Goal: Task Accomplishment & Management: Manage account settings

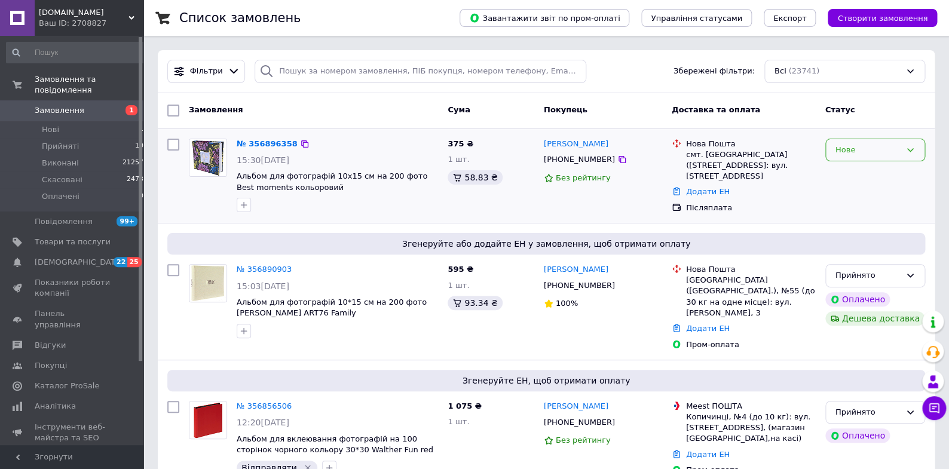
click at [915, 146] on icon at bounding box center [911, 150] width 10 height 10
click at [857, 174] on li "Прийнято" at bounding box center [875, 175] width 99 height 22
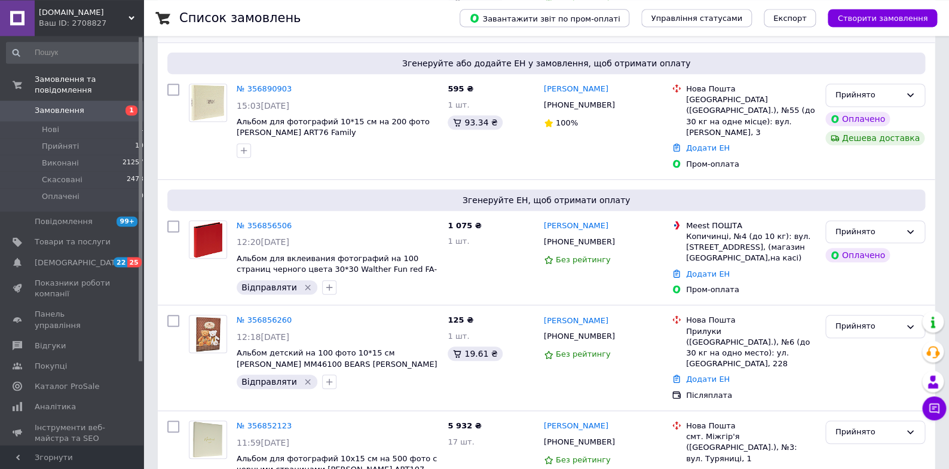
scroll to position [199, 0]
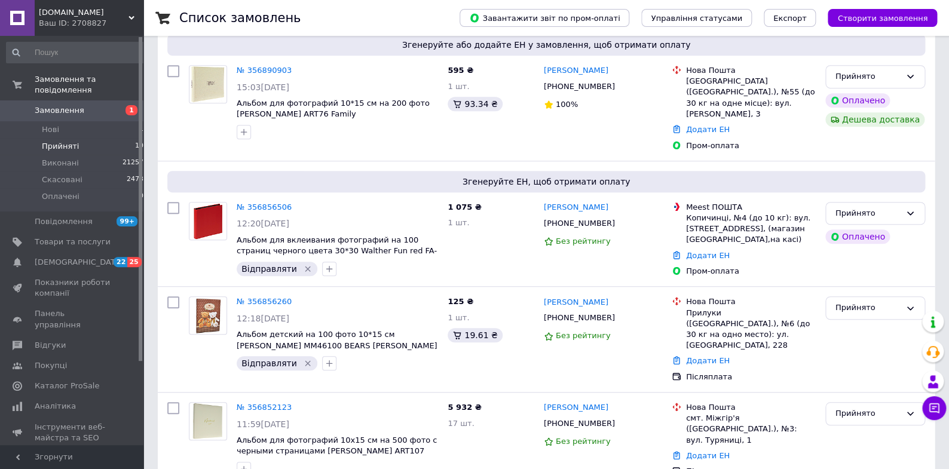
click at [63, 145] on span "Прийняті" at bounding box center [60, 146] width 37 height 11
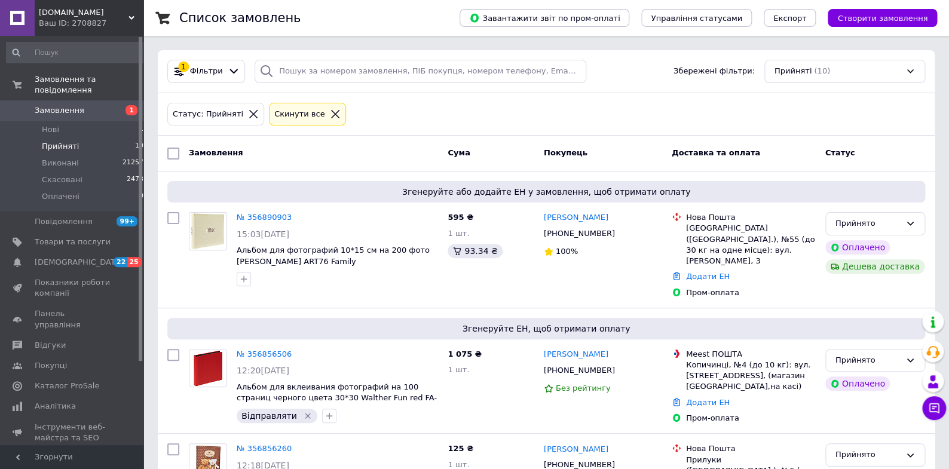
scroll to position [109, 0]
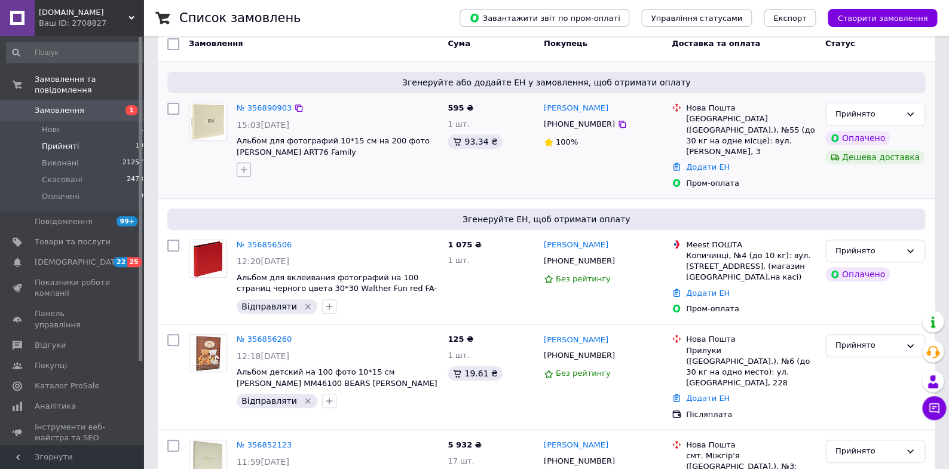
click at [247, 168] on icon "button" at bounding box center [244, 170] width 10 height 10
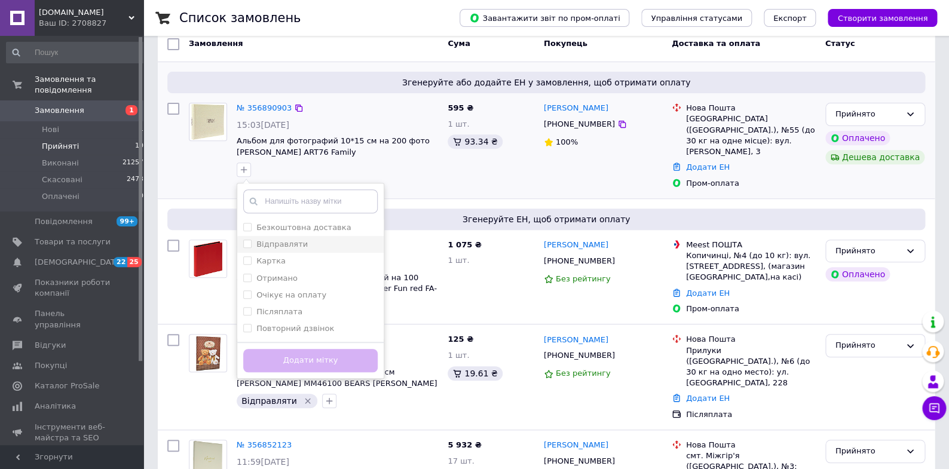
click at [244, 242] on input "Відправляти" at bounding box center [247, 244] width 8 height 8
checkbox input "true"
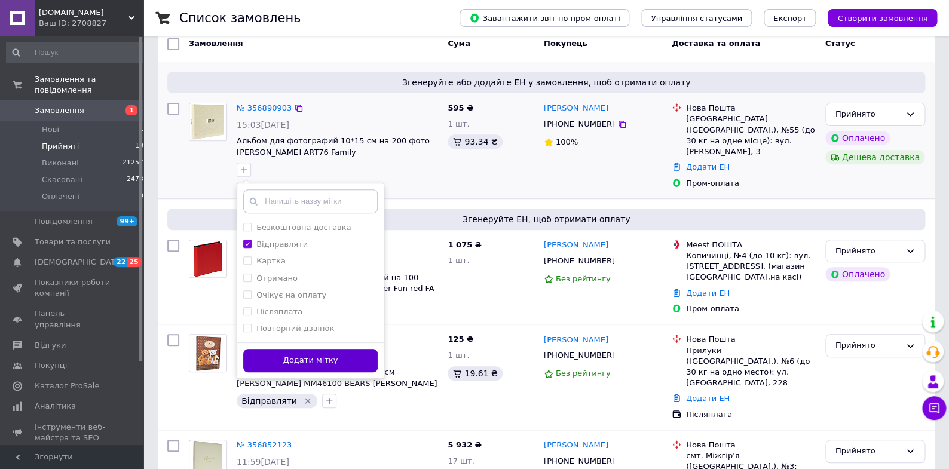
click at [341, 351] on button "Додати мітку" at bounding box center [310, 360] width 134 height 23
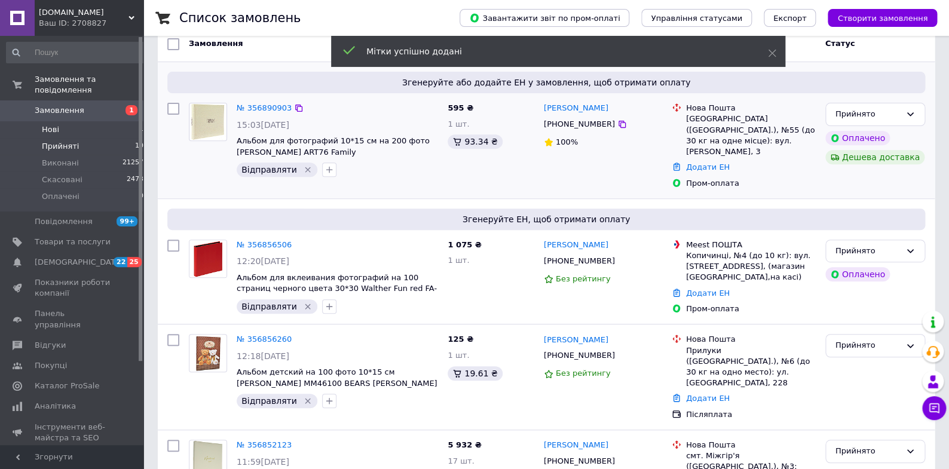
click at [53, 127] on span "Нові" at bounding box center [50, 129] width 17 height 11
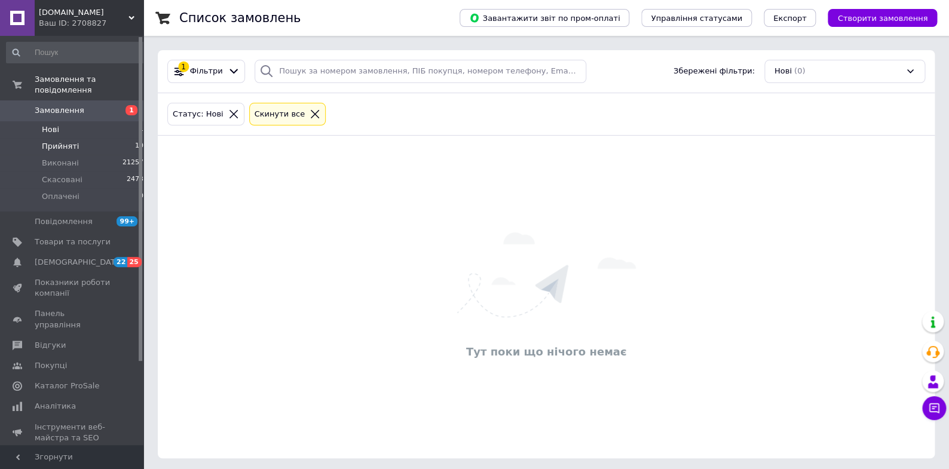
click at [67, 145] on span "Прийняті" at bounding box center [60, 146] width 37 height 11
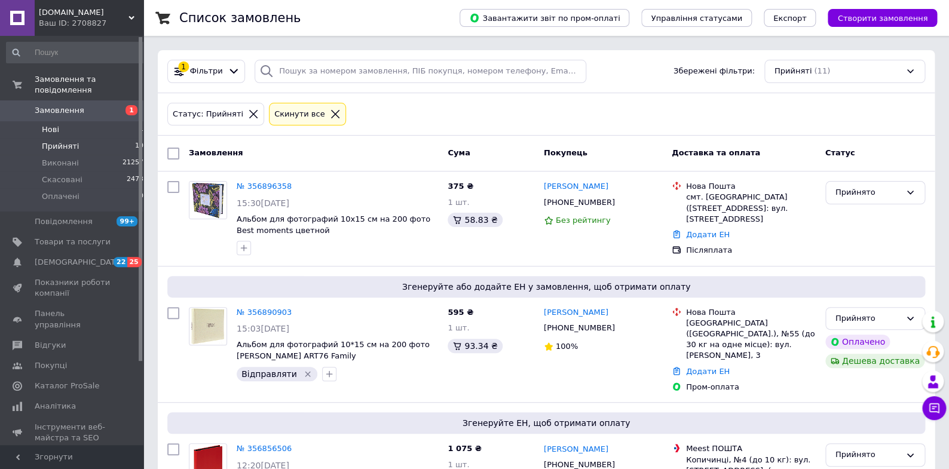
click at [51, 127] on span "Нові" at bounding box center [50, 129] width 17 height 11
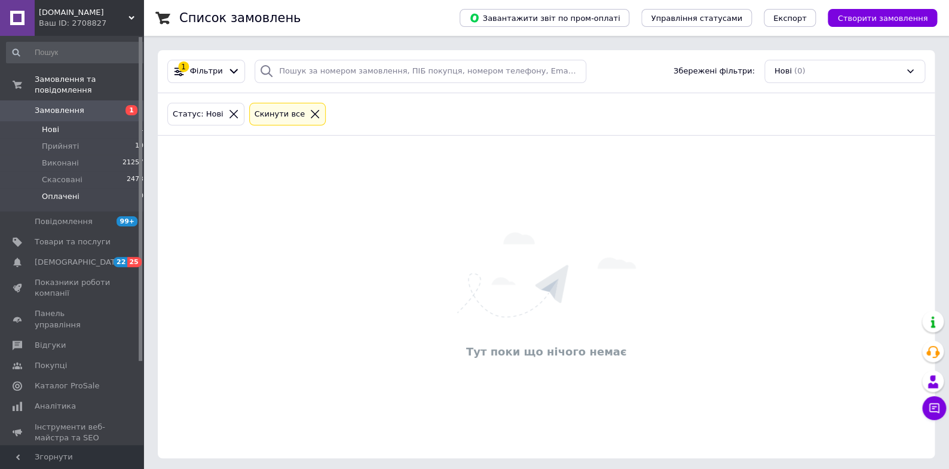
click at [68, 196] on span "Оплачені" at bounding box center [61, 196] width 38 height 11
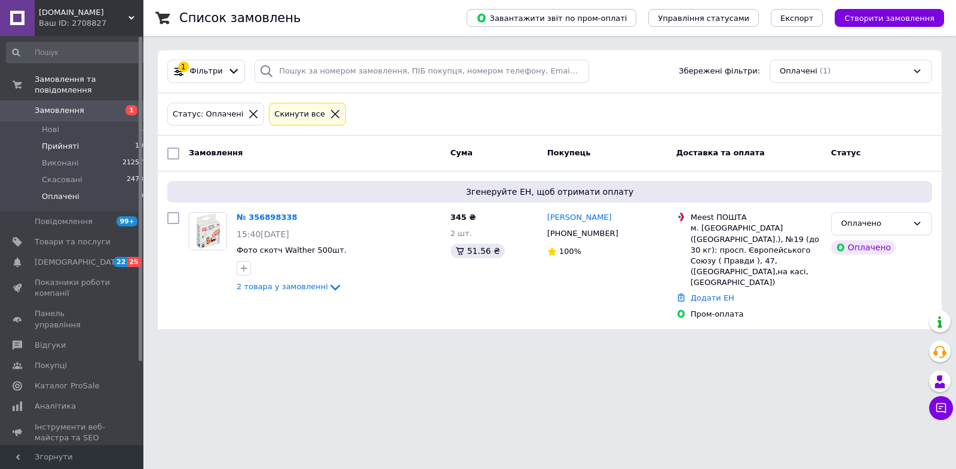
click at [65, 145] on span "Прийняті" at bounding box center [60, 146] width 37 height 11
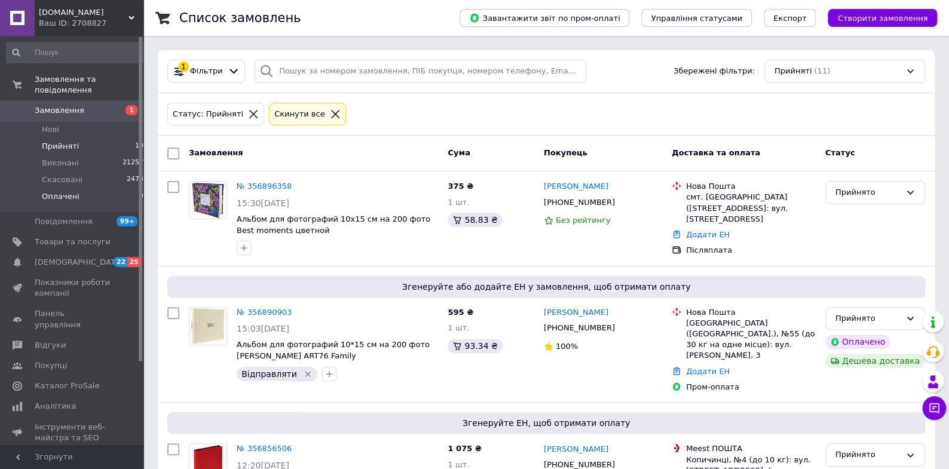
click at [63, 194] on span "Оплачені" at bounding box center [61, 196] width 38 height 11
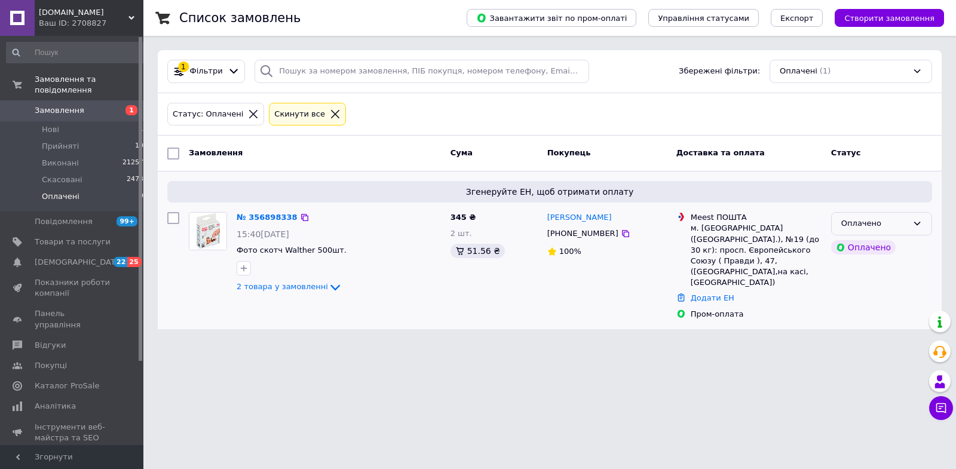
click at [921, 220] on icon at bounding box center [918, 224] width 10 height 10
click at [871, 248] on li "Прийнято" at bounding box center [882, 249] width 100 height 22
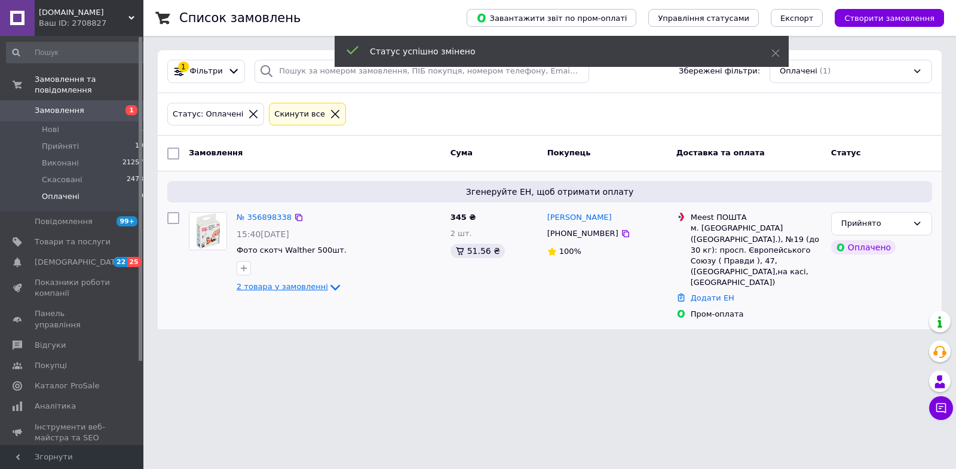
click at [330, 284] on icon at bounding box center [335, 287] width 14 height 14
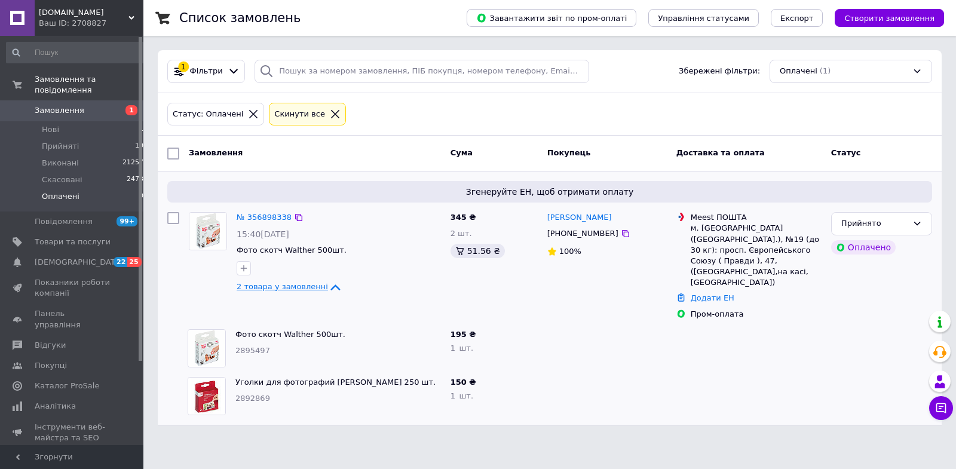
click at [328, 285] on icon at bounding box center [335, 287] width 14 height 14
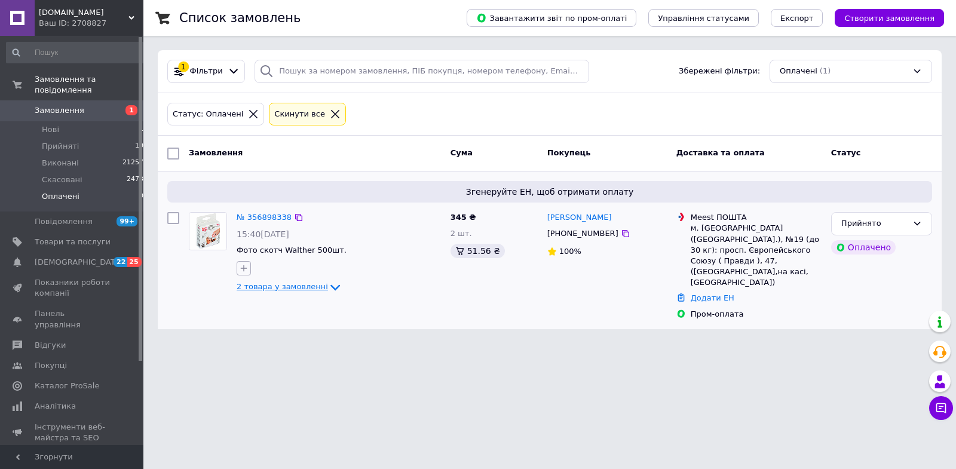
click at [243, 267] on icon "button" at bounding box center [244, 268] width 7 height 7
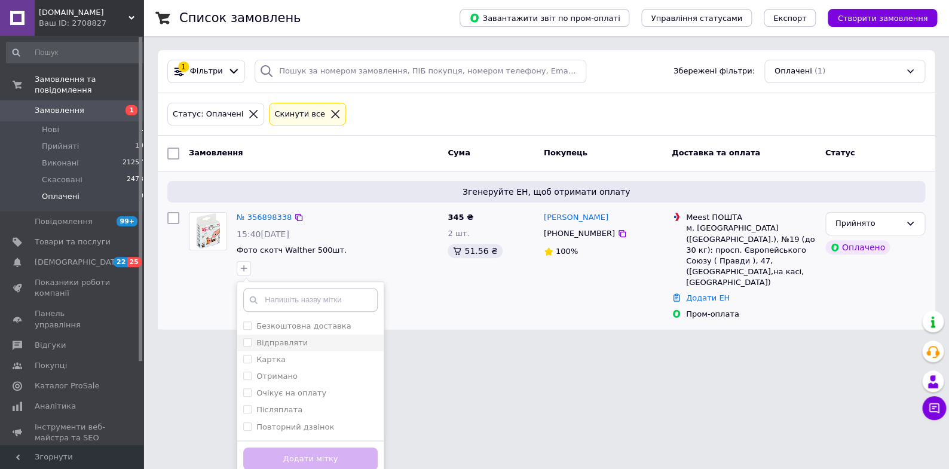
click at [249, 340] on input "Відправляти" at bounding box center [247, 342] width 8 height 8
checkbox input "true"
click at [350, 452] on button "Додати мітку" at bounding box center [310, 459] width 134 height 23
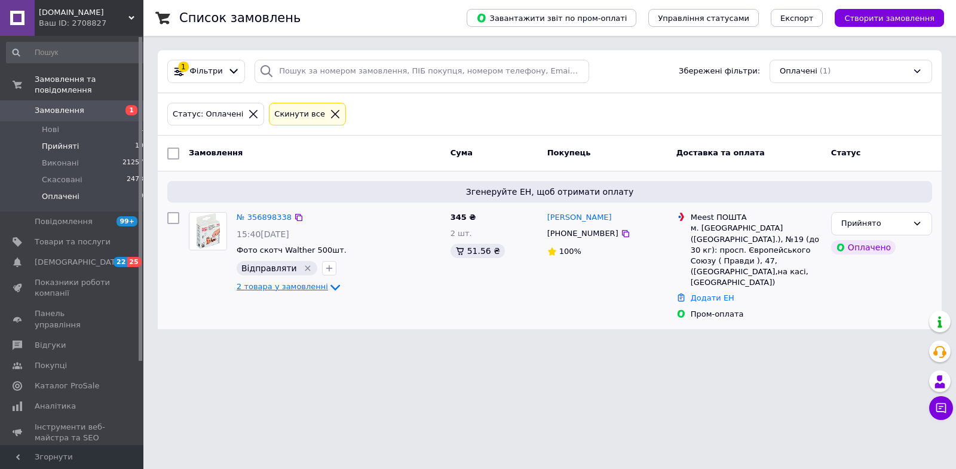
click at [65, 145] on span "Прийняті" at bounding box center [60, 146] width 37 height 11
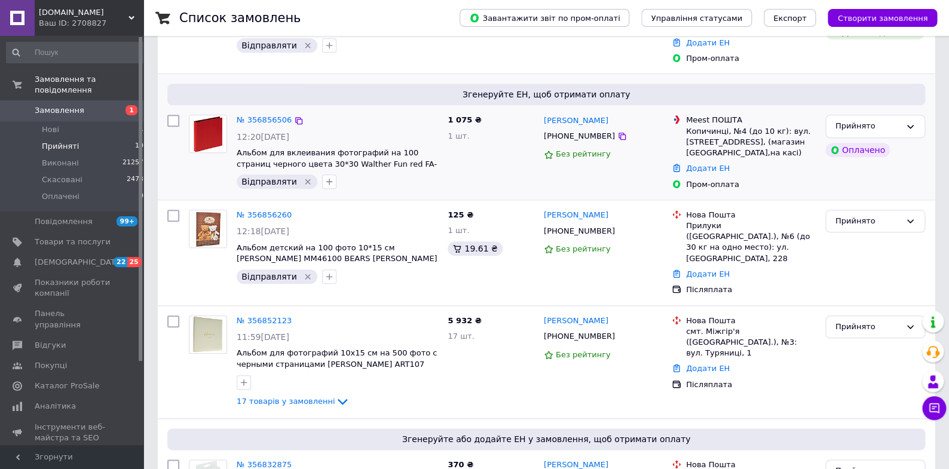
scroll to position [378, 0]
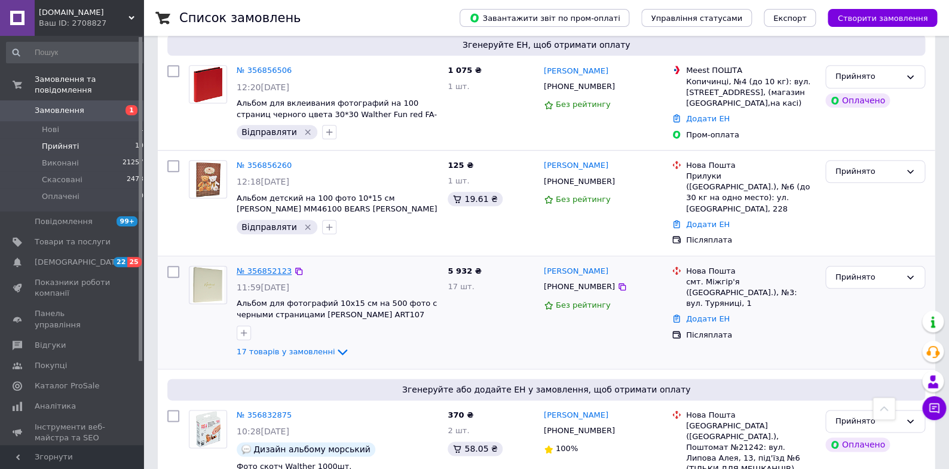
click at [274, 267] on link "№ 356852123" at bounding box center [264, 271] width 55 height 9
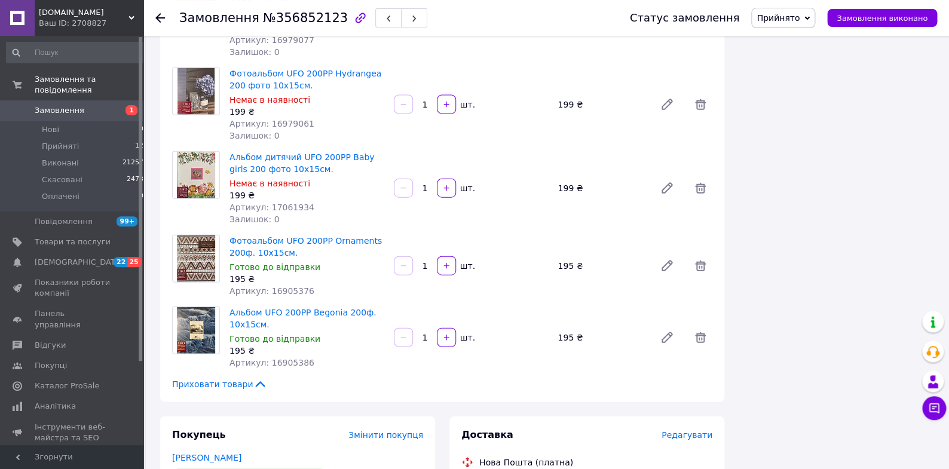
scroll to position [1155, 0]
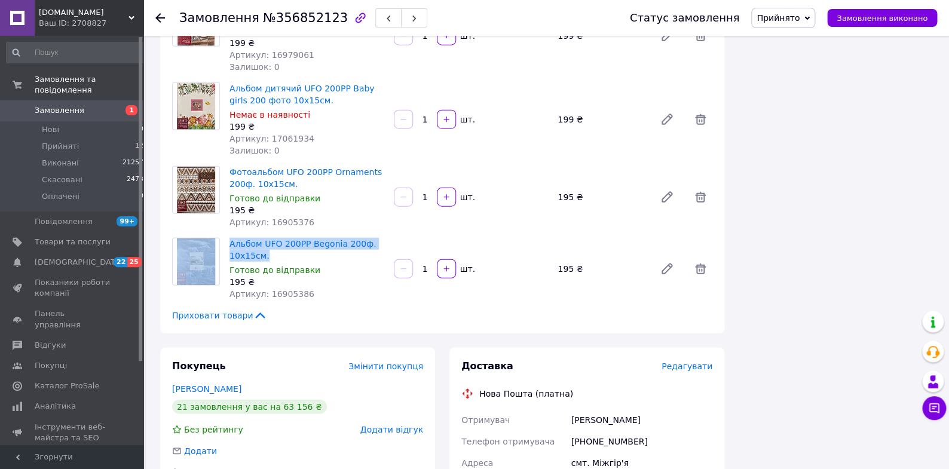
drag, startPoint x: 224, startPoint y: 194, endPoint x: 268, endPoint y: 209, distance: 45.9
click at [268, 238] on div "Альбом UFO 200PP Begonia 200ф. 10х15см. Готово до відправки 195 ₴ Артикул: 1690…" at bounding box center [442, 269] width 550 height 62
copy div "Альбом UFO 200PP Begonia 200ф. 10х15см."
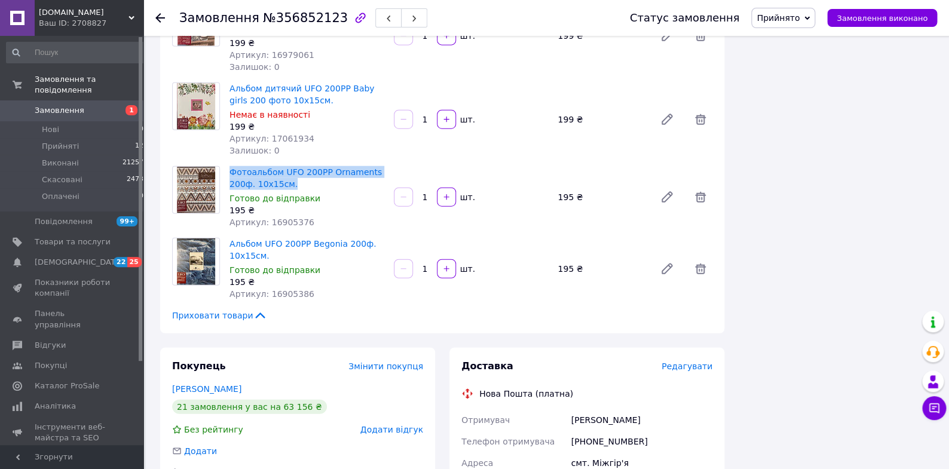
drag, startPoint x: 226, startPoint y: 121, endPoint x: 295, endPoint y: 138, distance: 70.7
click at [295, 164] on div "Фотоальбом UFO 200PP Ornaments 200ф. 10х15см. Готово до відправки 195 ₴ Артикул…" at bounding box center [307, 197] width 164 height 67
copy link "Фотоальбом UFO 200PP Ornaments 200ф. 10х15см."
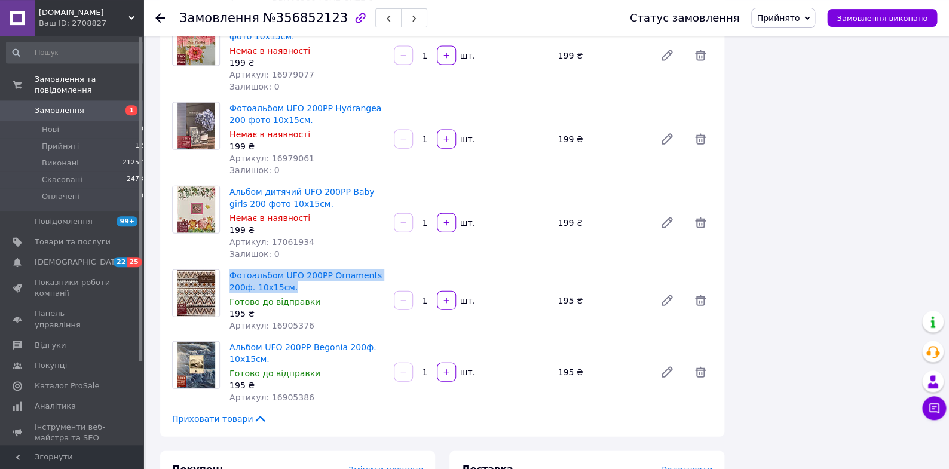
scroll to position [1046, 0]
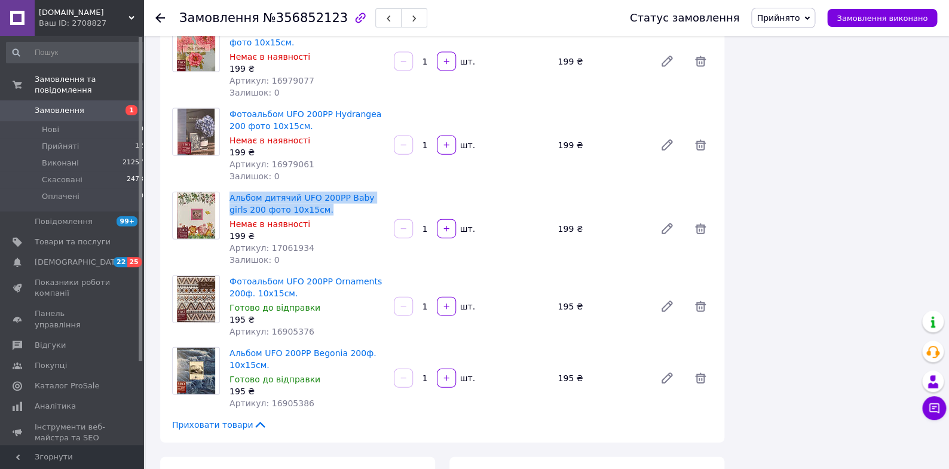
drag, startPoint x: 226, startPoint y: 146, endPoint x: 312, endPoint y: 163, distance: 87.8
click at [311, 189] on div "Альбом дитячий UFO 200PP Baby girls 200 фото 10х15см. Немає в наявності 199 ₴ А…" at bounding box center [307, 228] width 164 height 79
copy link "Альбом дитячий UFO 200PP Baby girls 200 фото 10х15см."
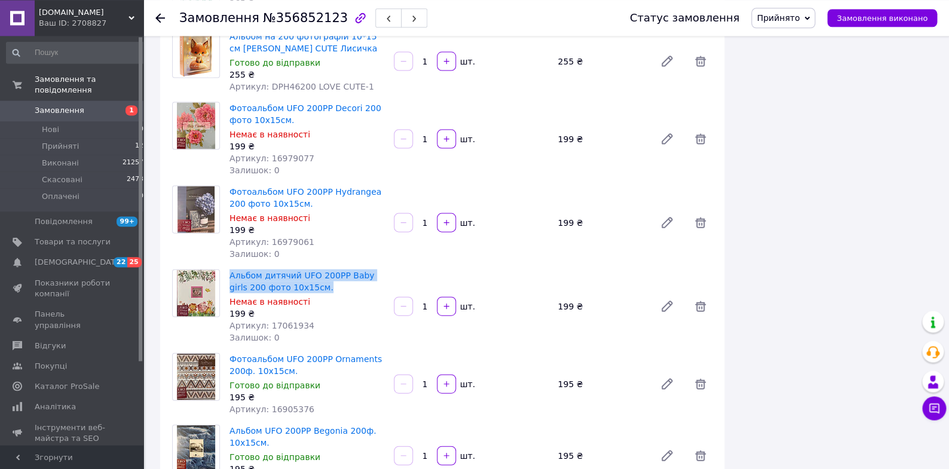
scroll to position [966, 0]
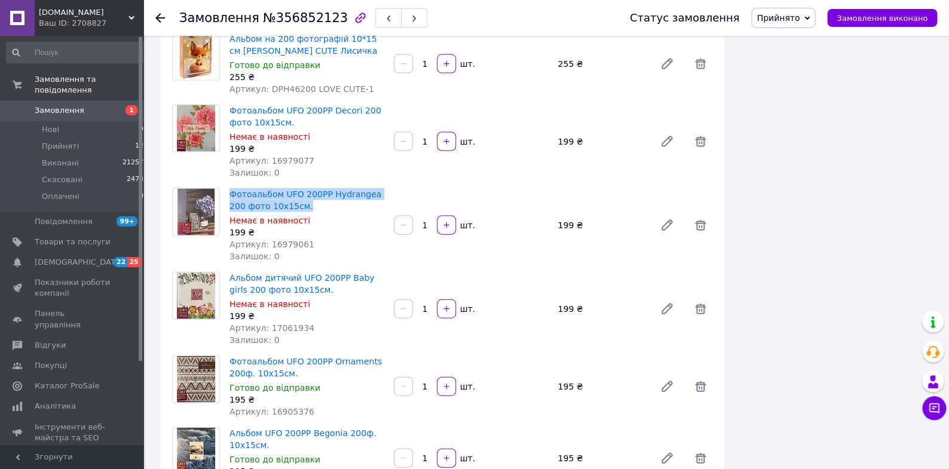
drag, startPoint x: 226, startPoint y: 142, endPoint x: 307, endPoint y: 159, distance: 82.4
click at [307, 186] on div "Фотоальбом UFO 200PP Hydrangea 200 фото 10х15см. Немає в наявності 199 ₴ Артику…" at bounding box center [307, 225] width 164 height 79
copy link "Фотоальбом UFO 200PP Hydrangea 200 фото 10х15см."
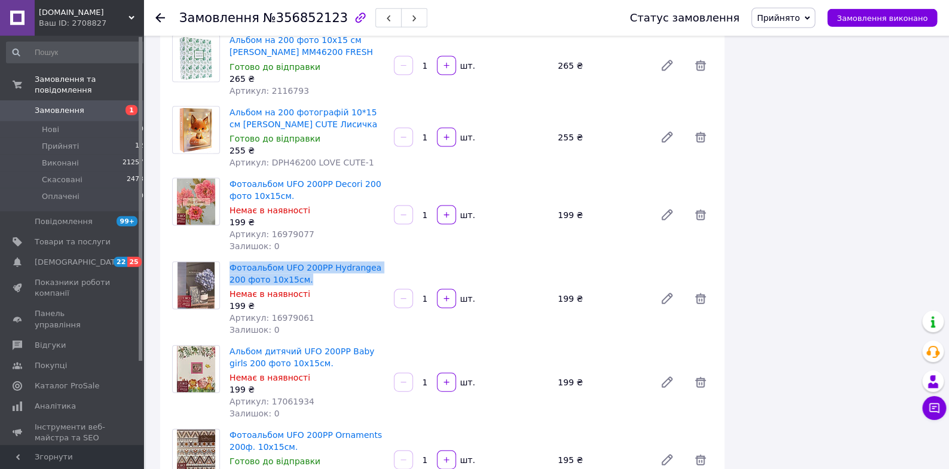
scroll to position [886, 0]
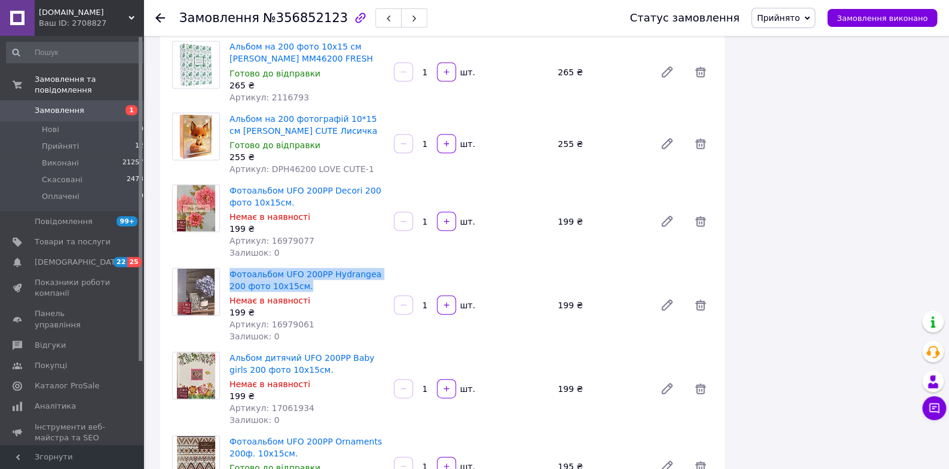
click at [227, 182] on div "Фотоальбом UFO 200PP Decori 200 фото 10х15см. Немає в наявності 199 ₴ Артикул: …" at bounding box center [307, 221] width 164 height 79
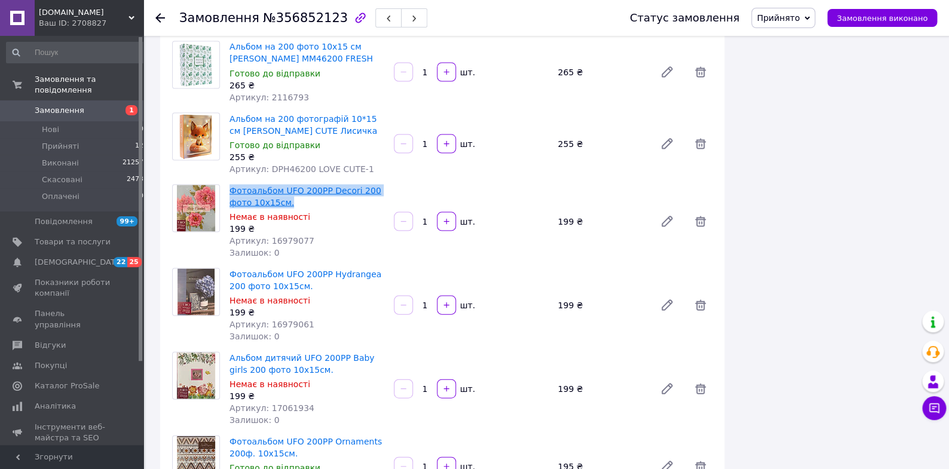
drag, startPoint x: 227, startPoint y: 138, endPoint x: 285, endPoint y: 154, distance: 60.0
click at [285, 182] on div "Фотоальбом UFO 200PP Decori 200 фото 10х15см. Немає в наявності 199 ₴ Артикул: …" at bounding box center [307, 221] width 164 height 79
copy link "Фотоальбом UFO 200PP Decori 200 фото 10х15см."
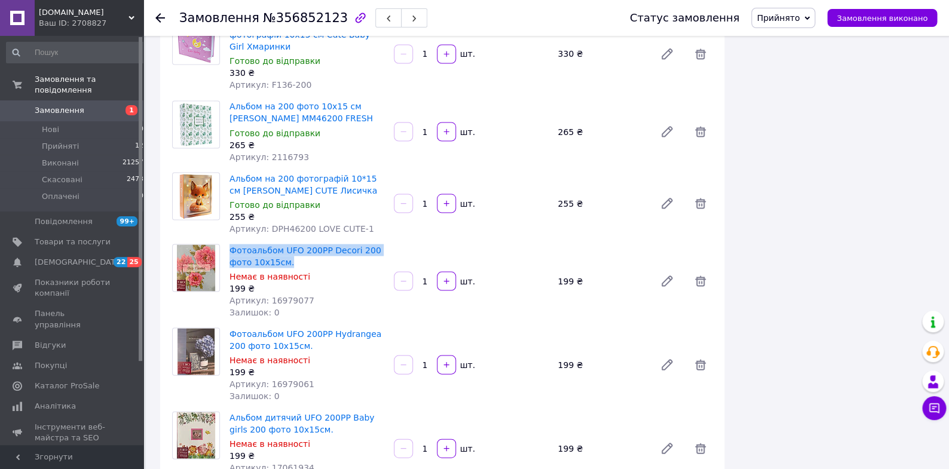
scroll to position [816, 0]
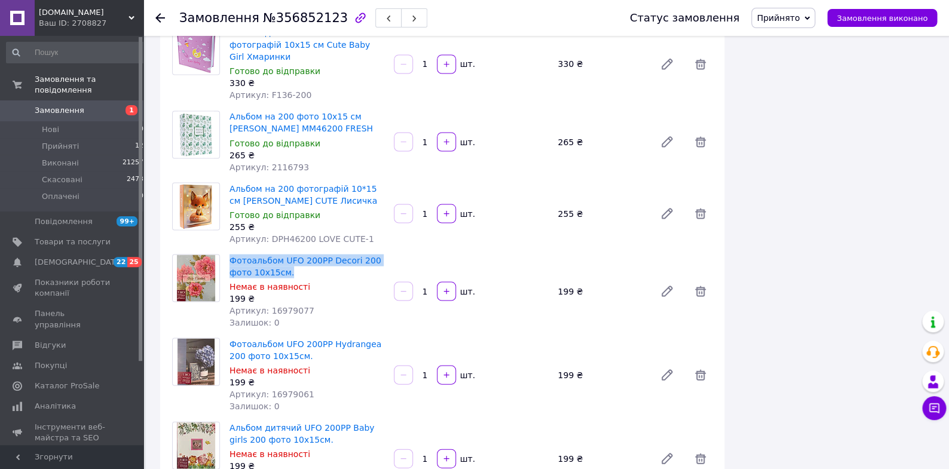
click at [225, 180] on div "Альбом на 200 фотографій 10*15 см Gedeon LOVE CUTE Лисичка Готово до відправки …" at bounding box center [307, 213] width 164 height 67
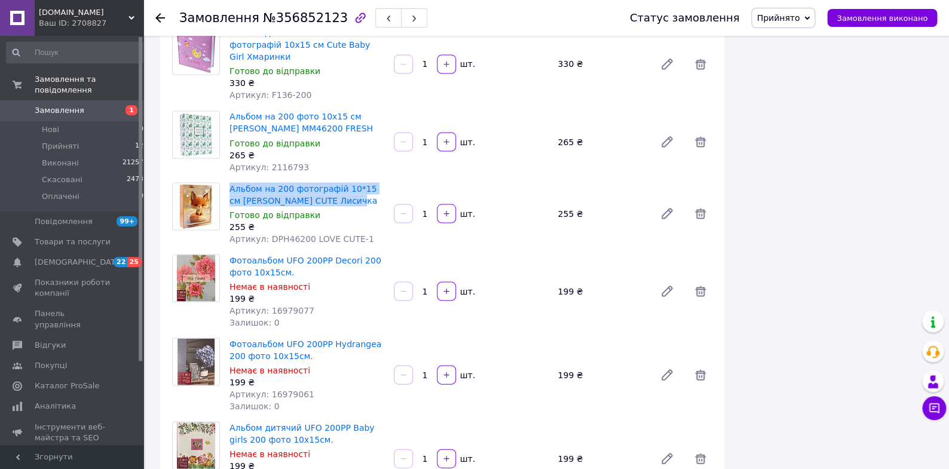
drag, startPoint x: 226, startPoint y: 134, endPoint x: 351, endPoint y: 155, distance: 127.2
click at [351, 180] on div "Альбом на 200 фотографій 10*15 см Gedeon LOVE CUTE Лисичка Готово до відправки …" at bounding box center [307, 213] width 164 height 67
copy link "Альбом на 200 фотографій 10*15 см [PERSON_NAME] CUTE Лисичка"
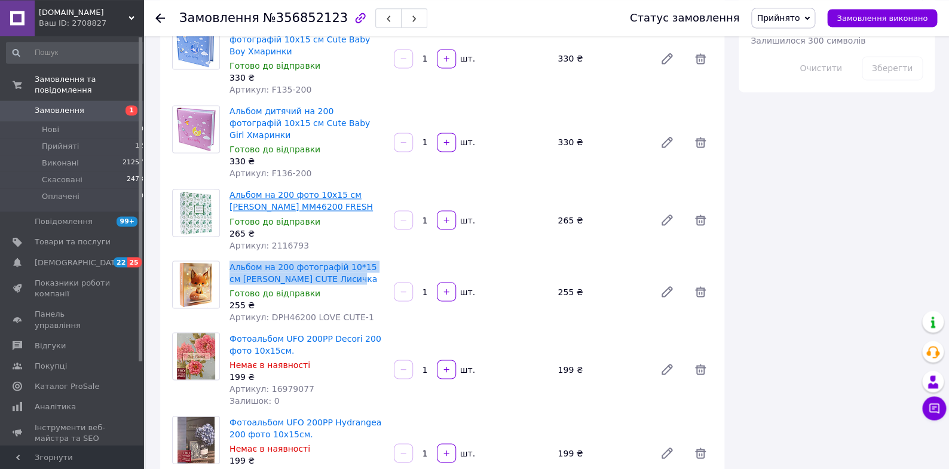
scroll to position [737, 0]
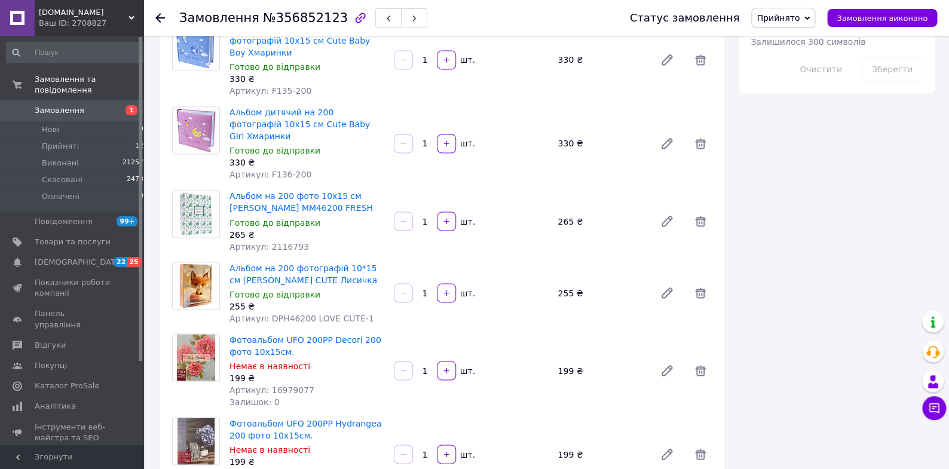
click at [226, 188] on div "Альбом на 200 фото 10х15 см Gedeon MM46200 FRESH Готово до відправки 265 ₴ Арти…" at bounding box center [307, 221] width 164 height 67
drag, startPoint x: 226, startPoint y: 142, endPoint x: 301, endPoint y: 163, distance: 77.6
click at [297, 188] on div "Альбом на 200 фото 10х15 см Gedeon MM46200 FRESH Готово до відправки 265 ₴ Арти…" at bounding box center [307, 221] width 164 height 67
copy link "Альбом на 200 фото 10х15 см Gedeon MM46200 FRESH"
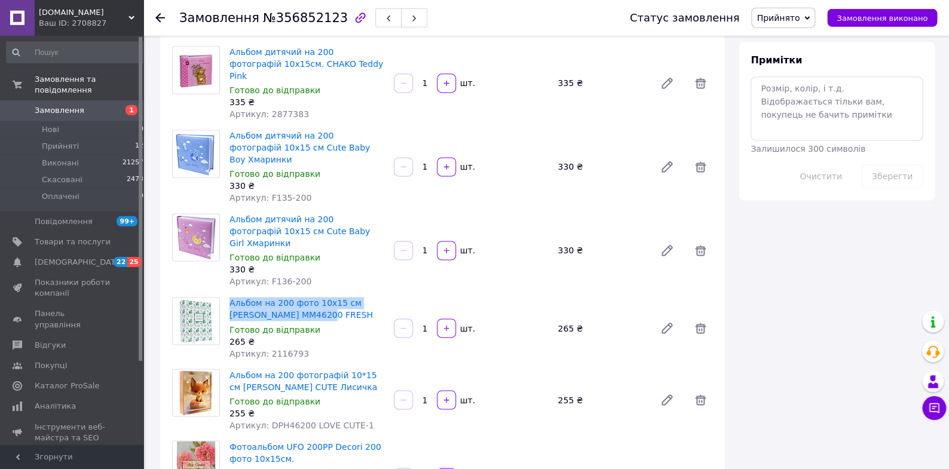
scroll to position [628, 0]
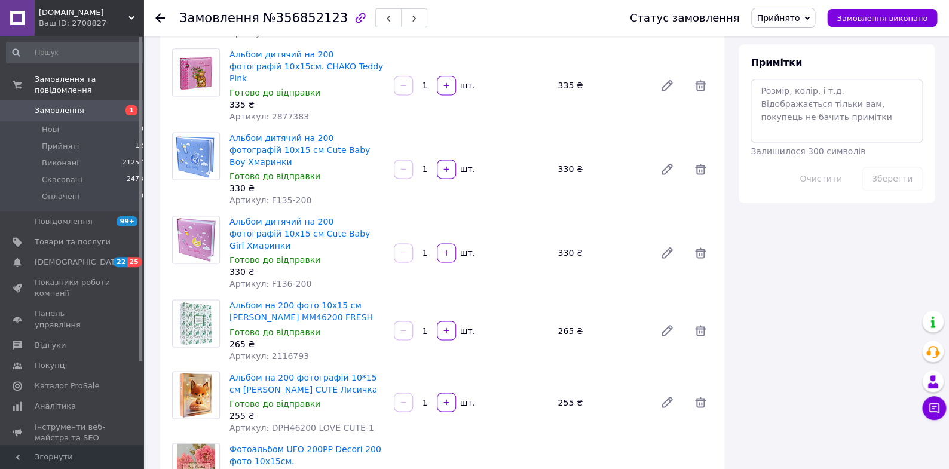
click at [223, 216] on div at bounding box center [195, 253] width 57 height 74
drag, startPoint x: 227, startPoint y: 181, endPoint x: 372, endPoint y: 204, distance: 147.0
click at [372, 213] on div "Альбом дитячий на 200 фотографій 10х15 см Cute Baby Girl Хмаринки Готово до від…" at bounding box center [307, 252] width 164 height 79
copy link "Альбом дитячий на 200 фотографій 10х15 см Cute Baby Girl Хмаринки"
drag, startPoint x: 226, startPoint y: 109, endPoint x: 372, endPoint y: 128, distance: 147.7
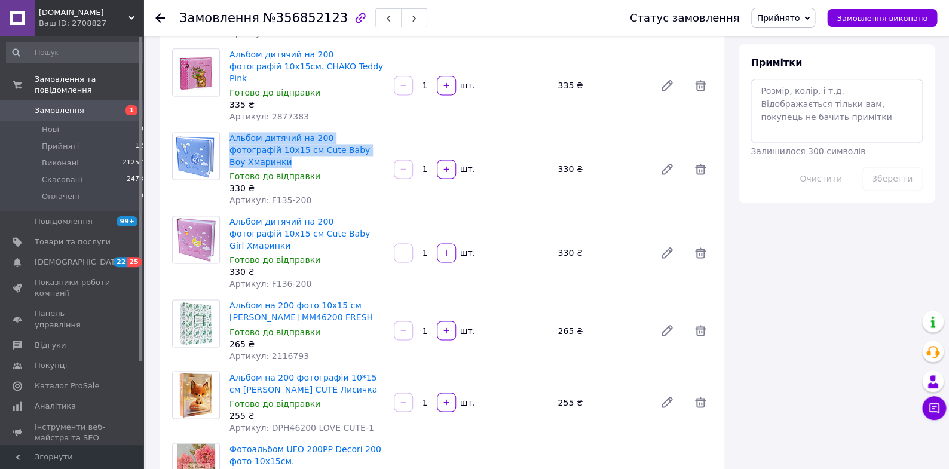
click at [372, 130] on div "Альбом дитячий на 200 фотографій 10х15 см Cute Baby Boy Хмаринки Готово до відп…" at bounding box center [307, 169] width 164 height 79
copy link "Альбом дитячий на 200 фотографій 10х15 см Cute Baby Boy Хмаринки"
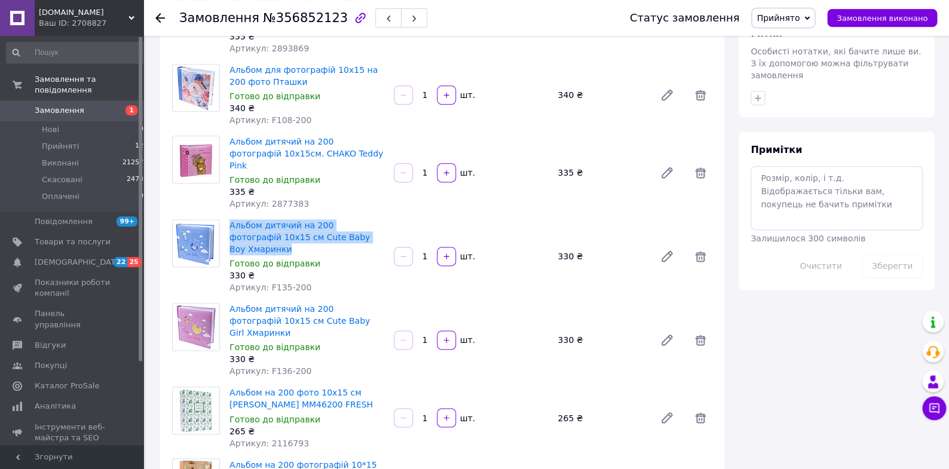
scroll to position [538, 0]
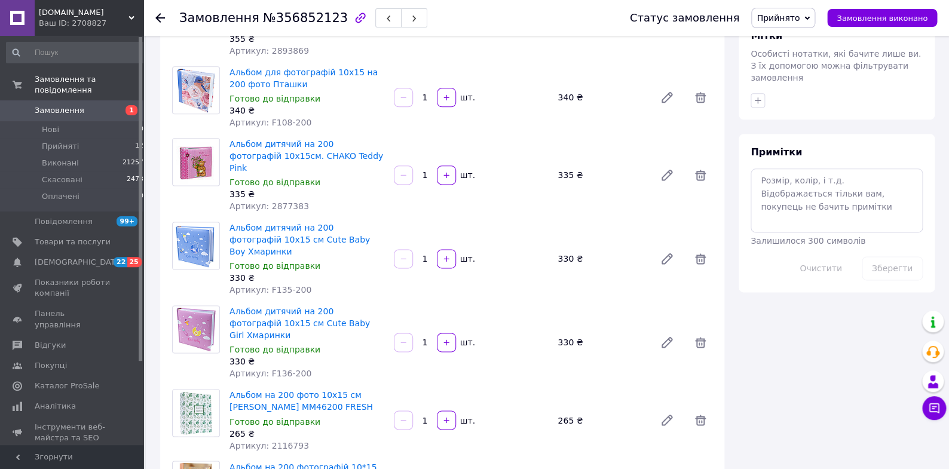
click at [224, 138] on div at bounding box center [195, 175] width 57 height 74
drag, startPoint x: 225, startPoint y: 127, endPoint x: 233, endPoint y: 136, distance: 12.3
click at [233, 138] on div "Альбом дитячий на 200 фотографій 10х15см. CHAKO Teddy Pink Готово до відправки …" at bounding box center [442, 175] width 550 height 74
click at [353, 188] on div "335 ₴" at bounding box center [307, 194] width 155 height 12
drag, startPoint x: 226, startPoint y: 127, endPoint x: 346, endPoint y: 145, distance: 121.5
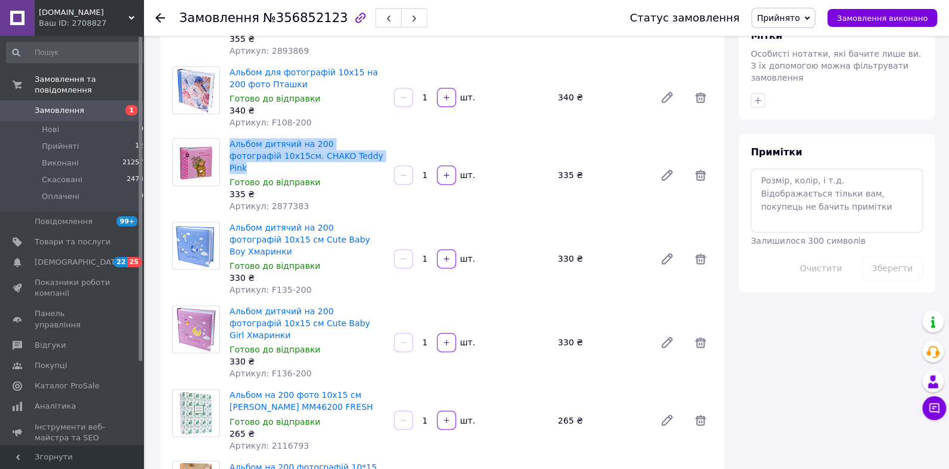
click at [346, 145] on div "Альбом дитячий на 200 фотографій 10х15см. CHAKO Teddy Pink Готово до відправки …" at bounding box center [307, 175] width 164 height 79
copy link "Альбом дитячий на 200 фотографій 10х15см. CHAKO Teddy Pink"
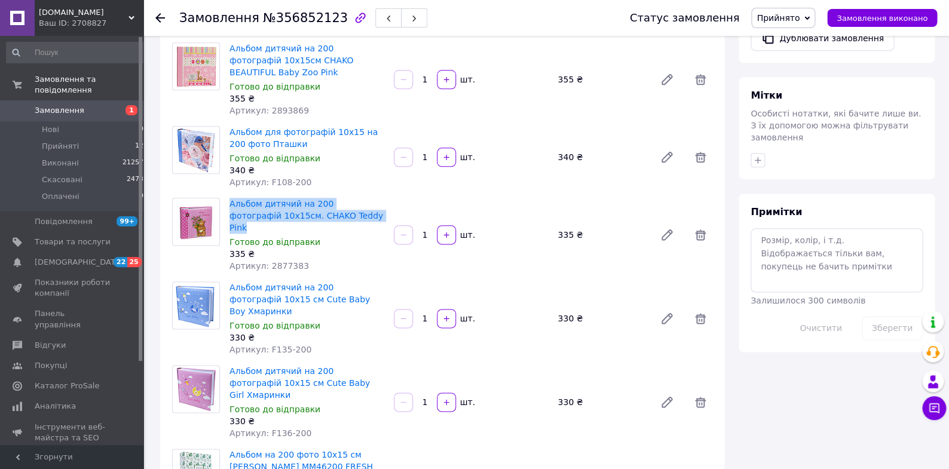
scroll to position [468, 0]
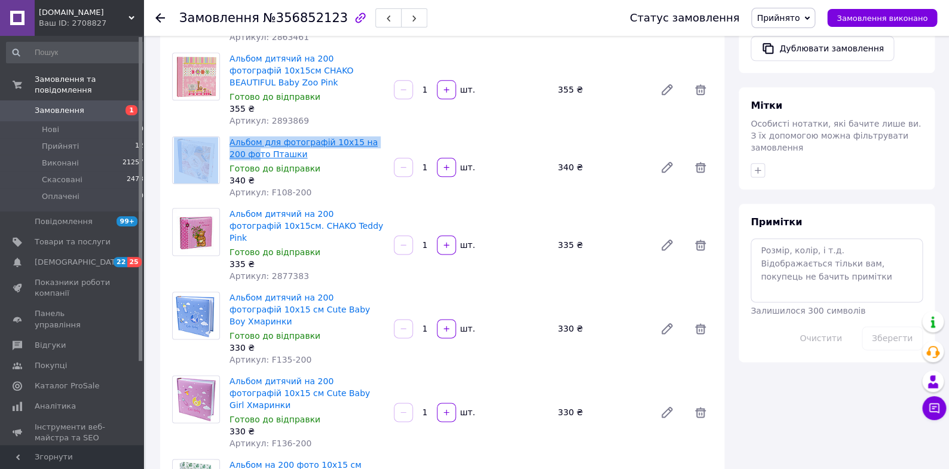
drag, startPoint x: 223, startPoint y: 124, endPoint x: 241, endPoint y: 141, distance: 24.5
click at [241, 141] on div "Альбом для фотографій 10х15 на 200 фото Пташки Готово до відправки 340 ₴ Артику…" at bounding box center [442, 167] width 550 height 62
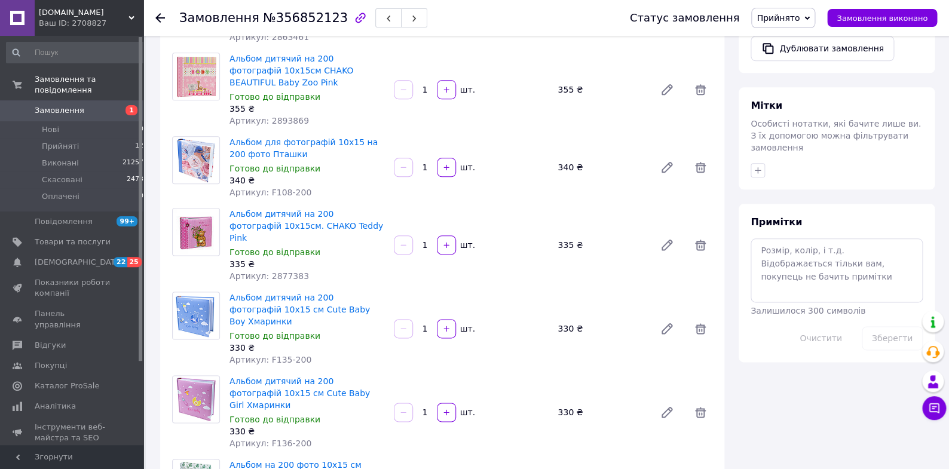
drag, startPoint x: 337, startPoint y: 146, endPoint x: 325, endPoint y: 144, distance: 12.2
click at [337, 146] on span "Альбом для фотографій 10х15 на 200 фото Пташки" at bounding box center [307, 148] width 155 height 24
drag, startPoint x: 228, startPoint y: 128, endPoint x: 286, endPoint y: 143, distance: 59.9
click at [286, 143] on div "Альбом для фотографій 10х15 на 200 фото Пташки Готово до відправки 340 ₴ Артику…" at bounding box center [307, 167] width 164 height 67
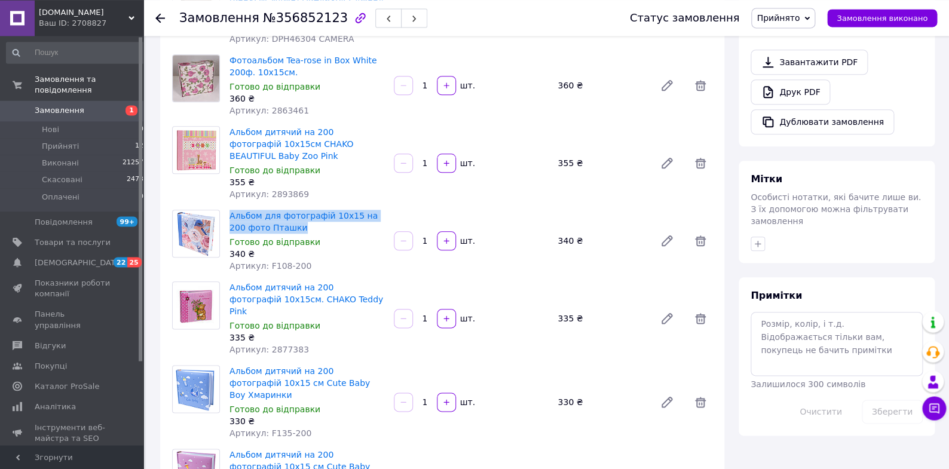
scroll to position [368, 0]
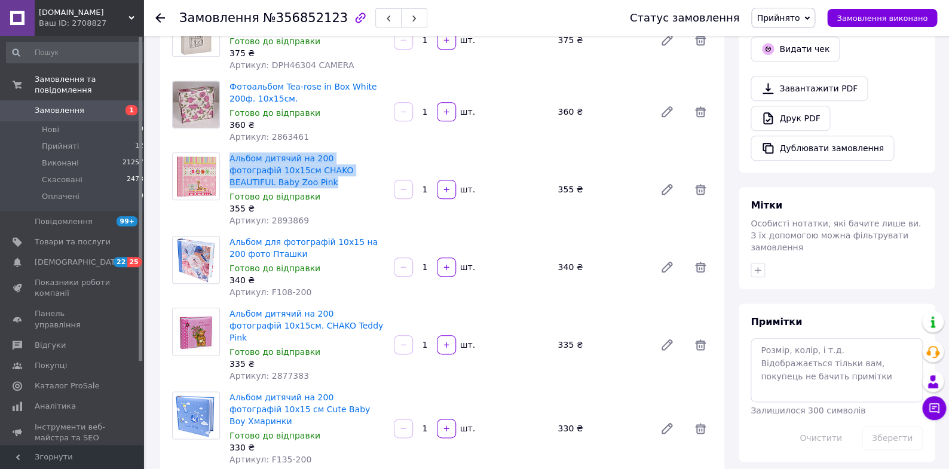
drag, startPoint x: 227, startPoint y: 142, endPoint x: 252, endPoint y: 172, distance: 39.4
click at [252, 172] on div "Альбом дитячий на 200 фотографій 10х15см CHAKO BEAUTIFUL Baby Zoo Pink Готово д…" at bounding box center [307, 189] width 164 height 79
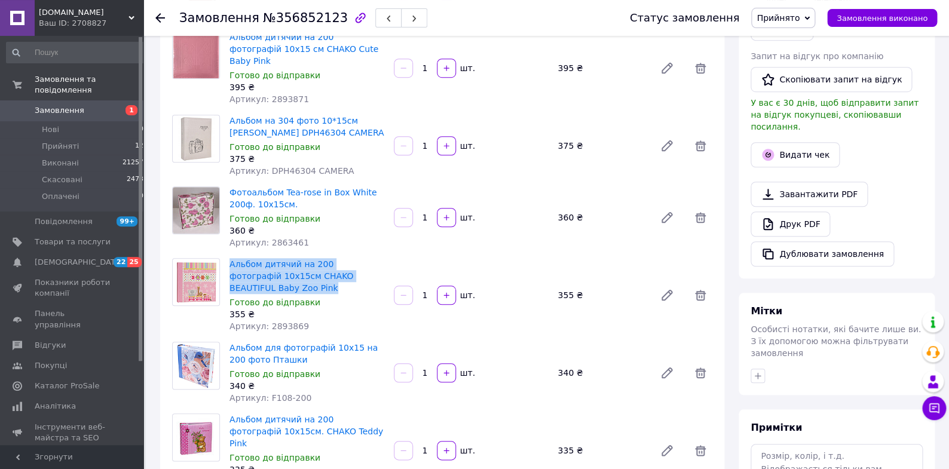
scroll to position [259, 0]
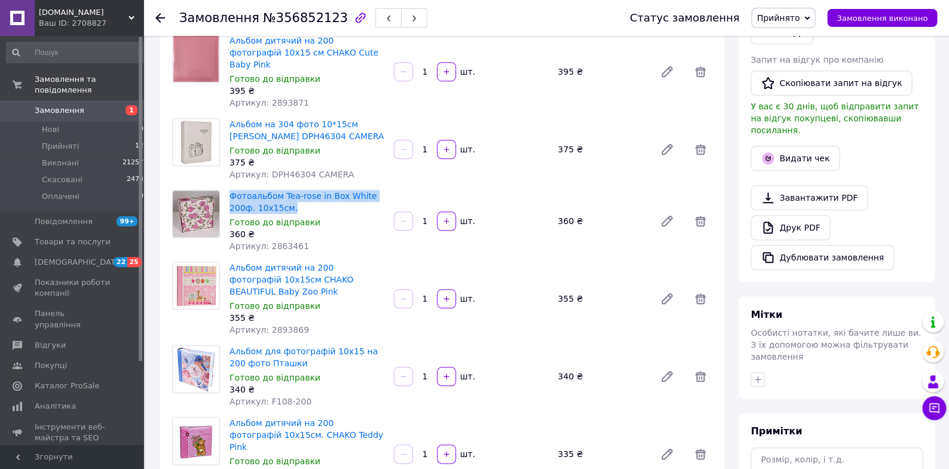
drag, startPoint x: 225, startPoint y: 181, endPoint x: 303, endPoint y: 199, distance: 79.7
click at [303, 199] on div "Фотоальбом Tea-rose in Box White 200ф. 10х15см. Готово до відправки 360 ₴ Артик…" at bounding box center [307, 221] width 164 height 67
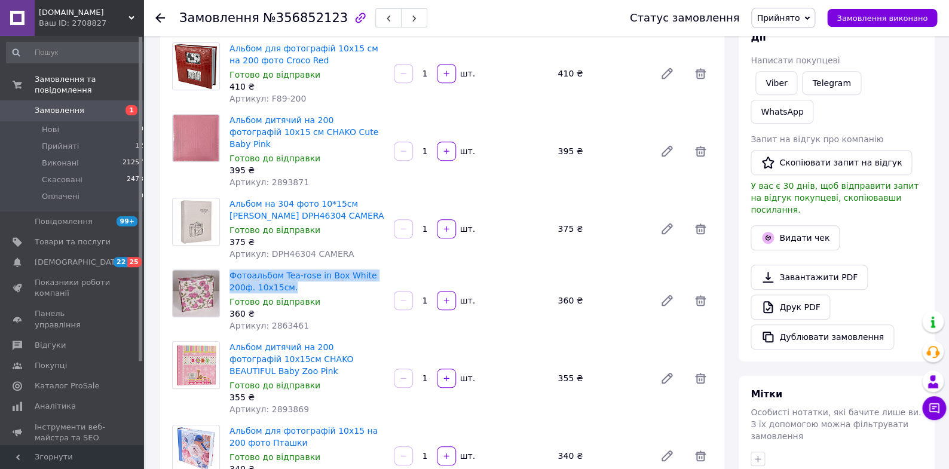
scroll to position [169, 0]
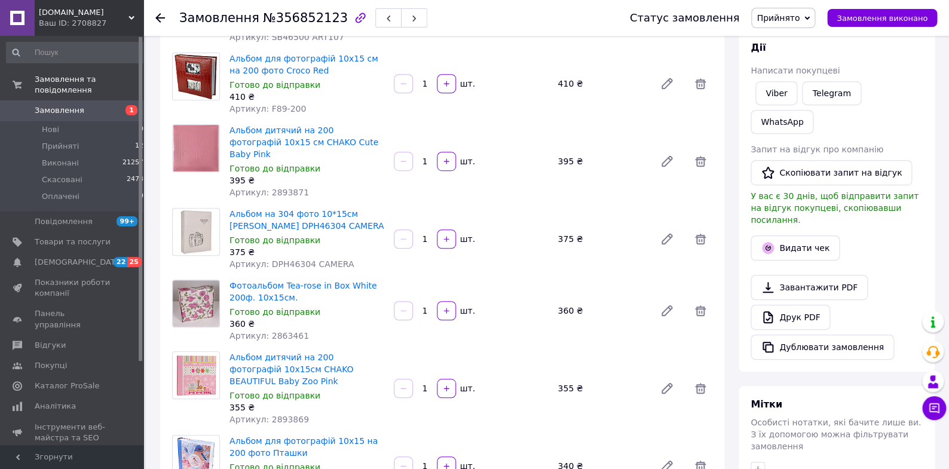
click at [225, 208] on div at bounding box center [195, 239] width 57 height 62
drag, startPoint x: 225, startPoint y: 197, endPoint x: 232, endPoint y: 206, distance: 11.5
click at [232, 208] on div "Альбом на 304 фото 10*15см GEDEON DPH46304 CAMERA Готово до відправки 375 ₴ Арт…" at bounding box center [442, 239] width 550 height 62
click at [354, 186] on div "Артикул: 2893871" at bounding box center [307, 192] width 155 height 12
drag, startPoint x: 225, startPoint y: 126, endPoint x: 363, endPoint y: 145, distance: 138.8
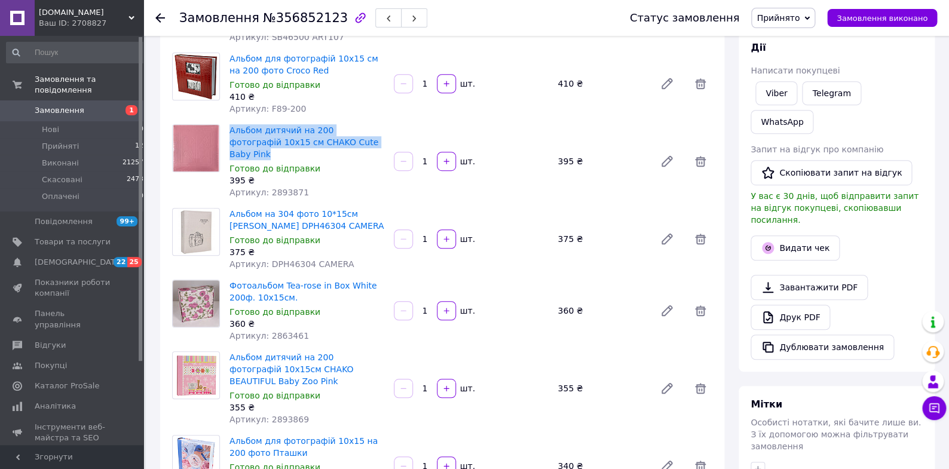
click at [363, 145] on div "Альбом дитячий на 200 фотографій 10х15 см CHAKO Cute Baby Pink Готово до відпра…" at bounding box center [307, 161] width 164 height 79
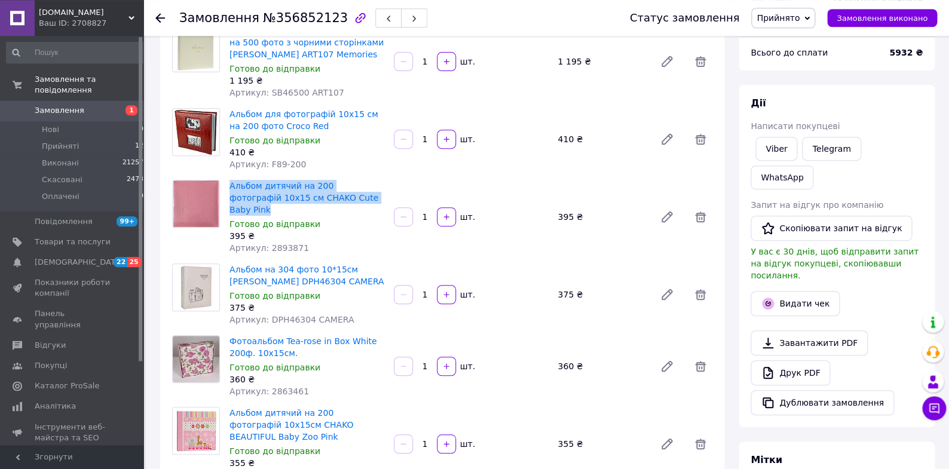
scroll to position [109, 0]
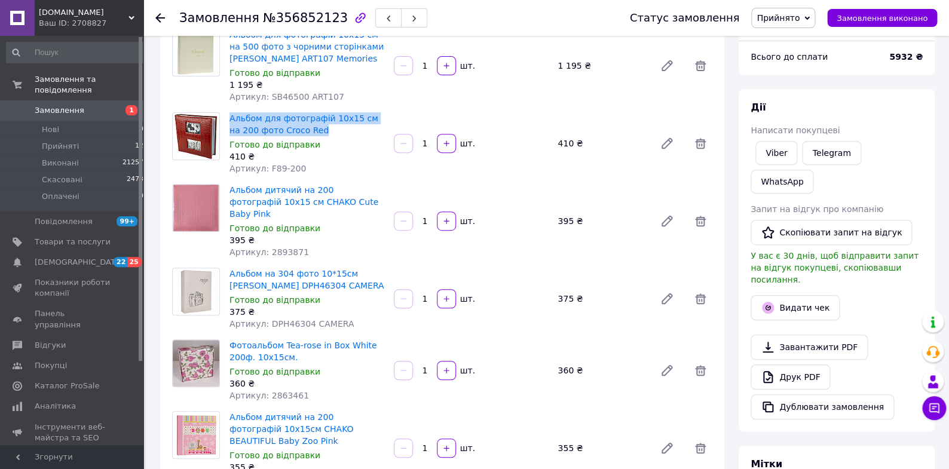
drag, startPoint x: 227, startPoint y: 115, endPoint x: 313, endPoint y: 133, distance: 88.6
click at [313, 133] on div "Альбом для фотографій 10х15 см на 200 фото Croco Red Готово до відправки 410 ₴ …" at bounding box center [307, 143] width 164 height 67
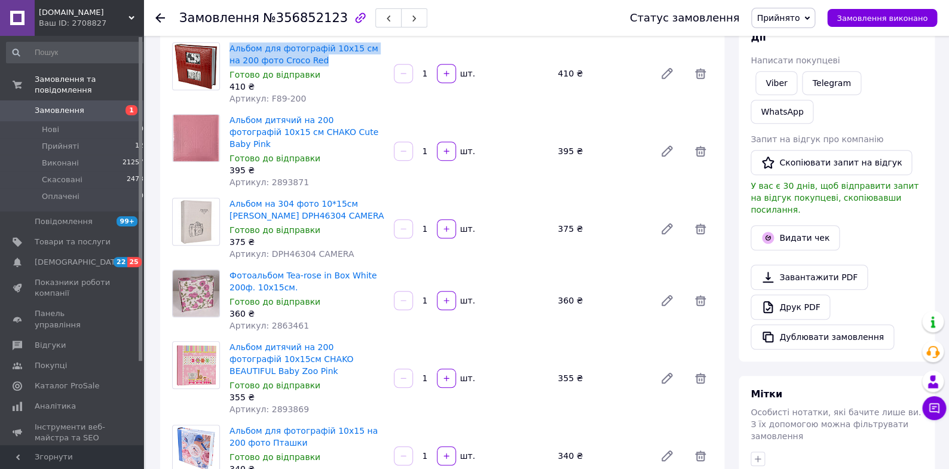
scroll to position [189, 0]
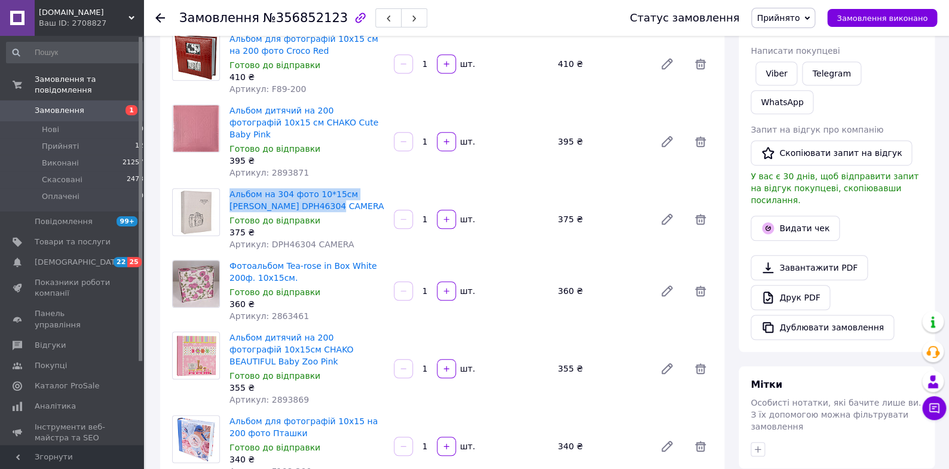
drag, startPoint x: 226, startPoint y: 181, endPoint x: 322, endPoint y: 197, distance: 97.0
click at [322, 197] on div "Альбом на 304 фото 10*15см GEDEON DPH46304 CAMERA Готово до відправки 375 ₴ Арт…" at bounding box center [307, 219] width 164 height 67
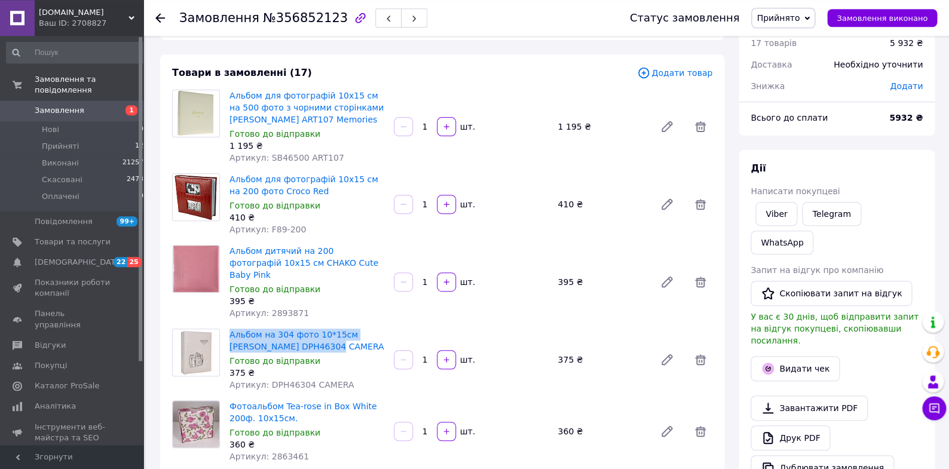
scroll to position [39, 0]
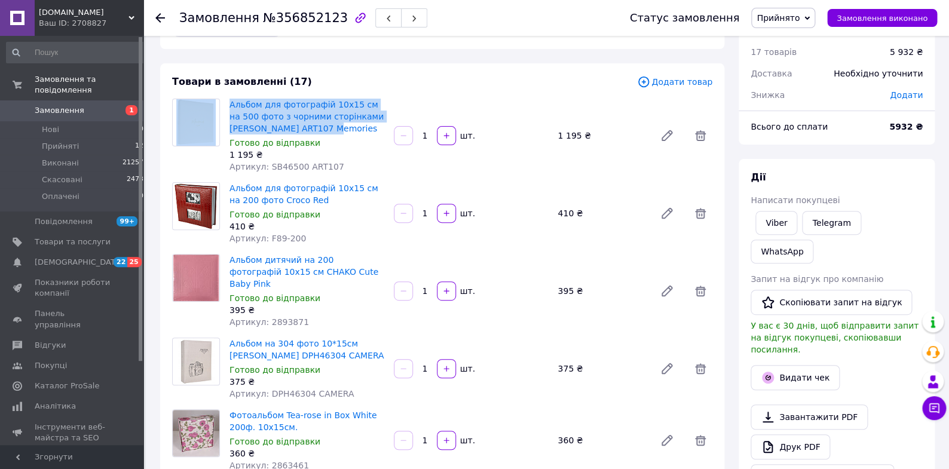
drag, startPoint x: 225, startPoint y: 100, endPoint x: 340, endPoint y: 132, distance: 118.5
click at [340, 132] on div "Альбом для фотографій 10х15 см на 500 фото з чорними сторінками Gedeon ART107 M…" at bounding box center [442, 136] width 550 height 74
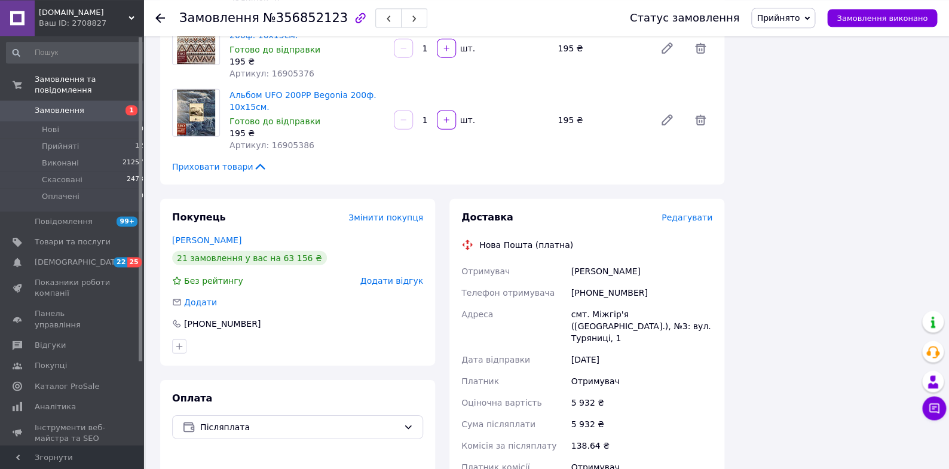
scroll to position [1375, 0]
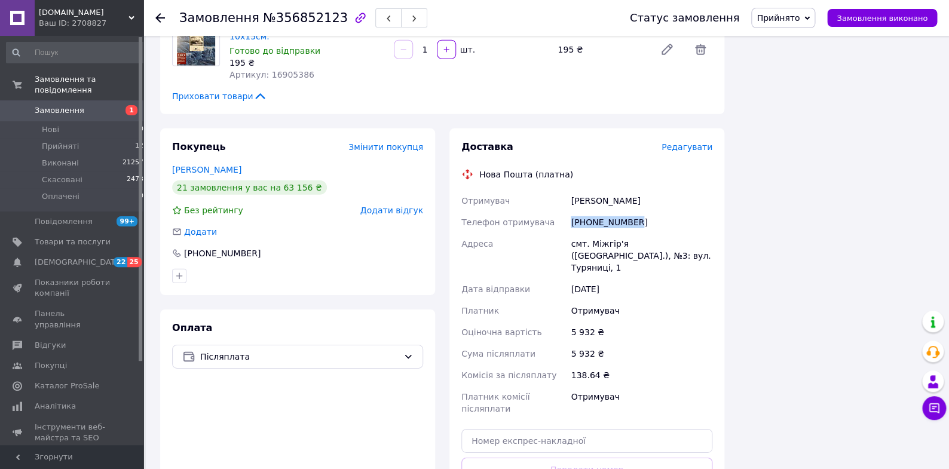
drag, startPoint x: 573, startPoint y: 173, endPoint x: 649, endPoint y: 178, distance: 76.6
click at [649, 212] on div "[PHONE_NUMBER]" at bounding box center [641, 223] width 146 height 22
click at [655, 212] on div "[PHONE_NUMBER]" at bounding box center [641, 223] width 146 height 22
drag, startPoint x: 640, startPoint y: 173, endPoint x: 565, endPoint y: 175, distance: 74.1
click at [565, 190] on div "Отримувач Зозуля Наталія Телефон отримувача +380982784445 Адреса смт. Міжгір'я …" at bounding box center [587, 305] width 256 height 230
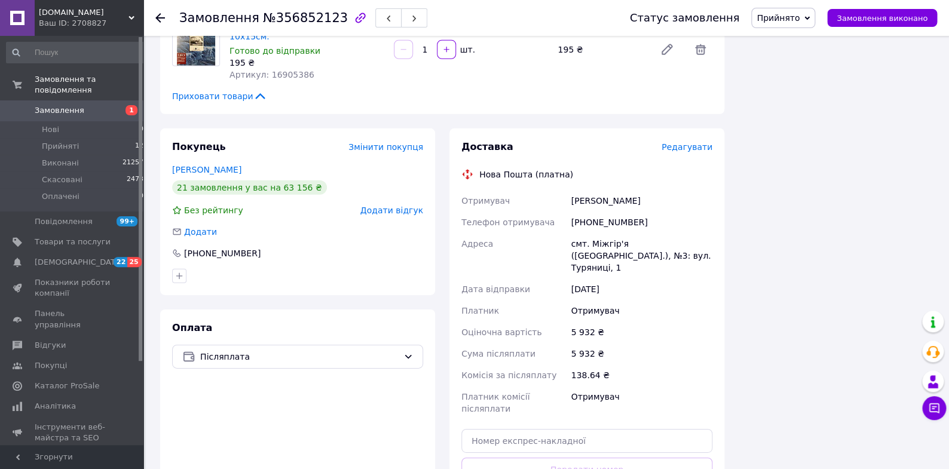
click at [628, 140] on div "Доставка Редагувати Нова Пошта (платна) Отримувач Зозуля Наталія Телефон отриму…" at bounding box center [586, 337] width 251 height 394
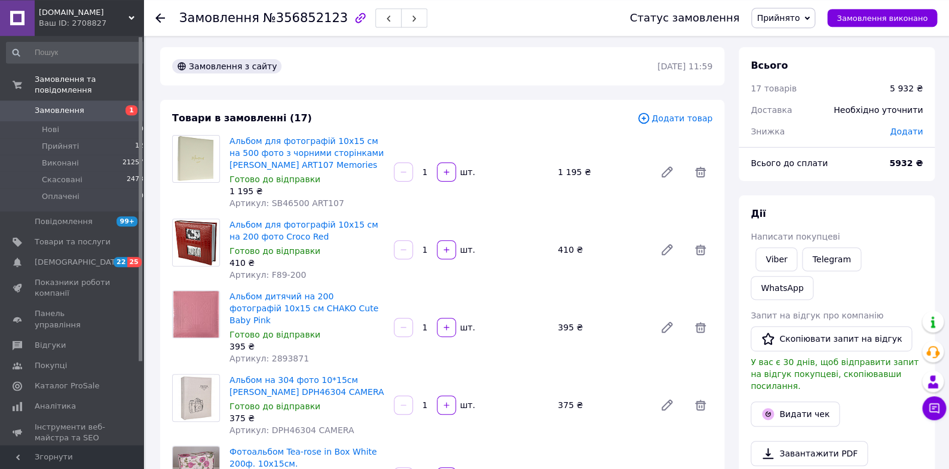
scroll to position [0, 0]
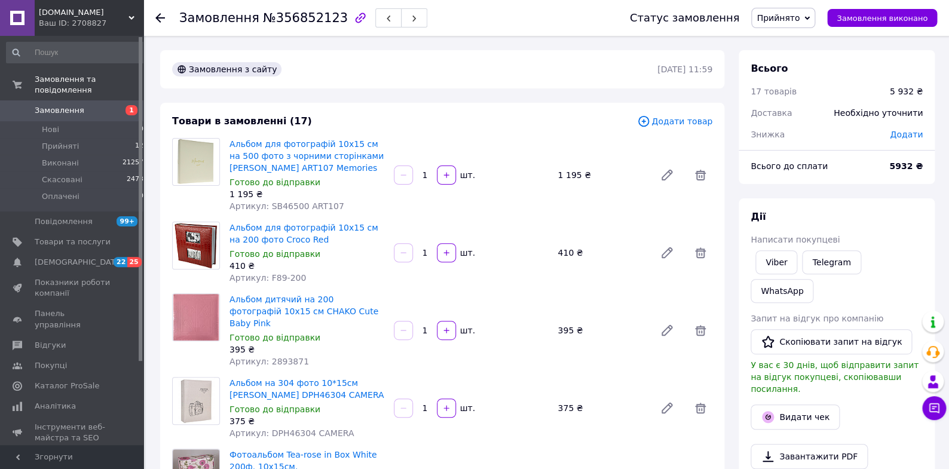
click at [915, 135] on span "Додати" at bounding box center [906, 135] width 33 height 10
click at [823, 186] on input "text" at bounding box center [824, 183] width 71 height 24
type input "1843"
click at [892, 214] on button "Зберегти" at bounding box center [884, 216] width 60 height 24
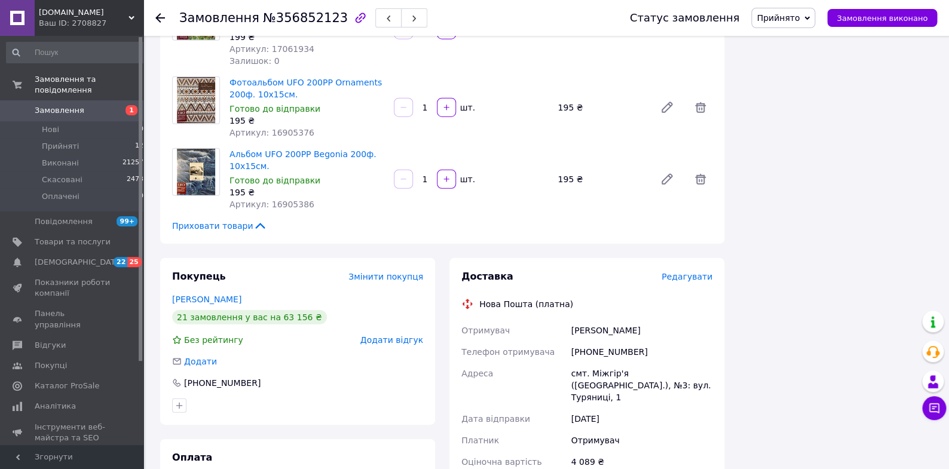
scroll to position [1375, 0]
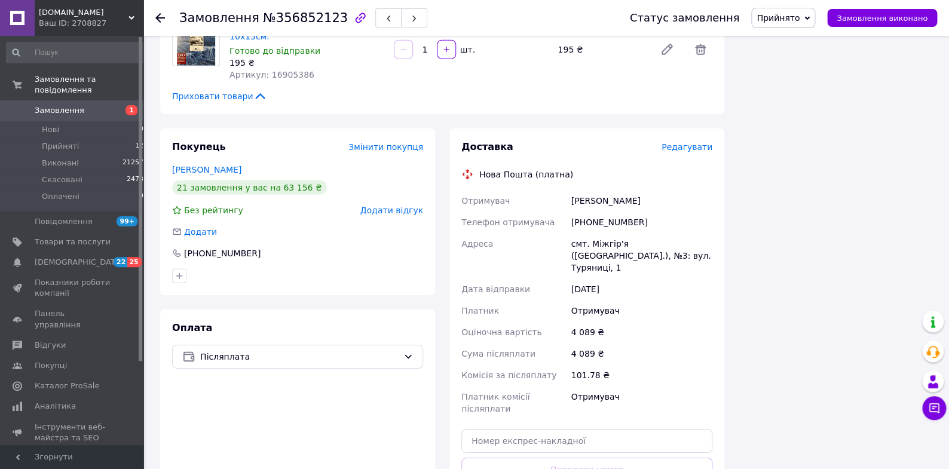
click at [698, 142] on span "Редагувати" at bounding box center [687, 147] width 51 height 10
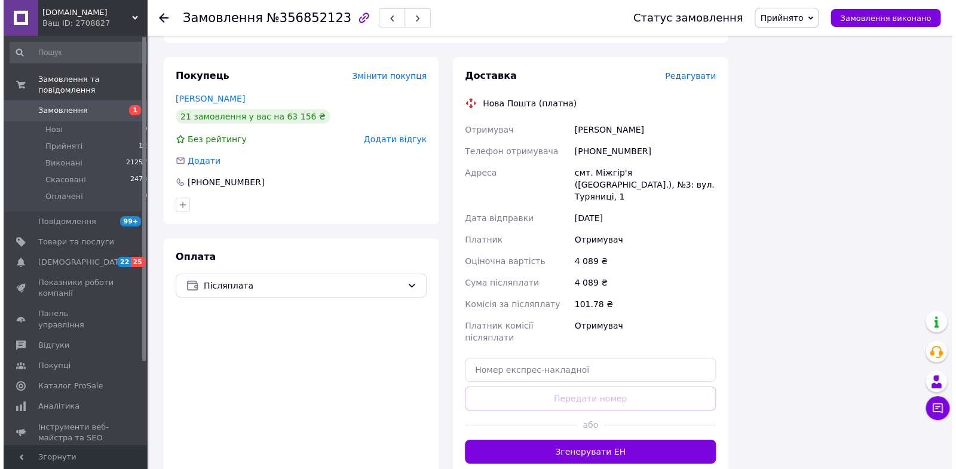
scroll to position [1408, 0]
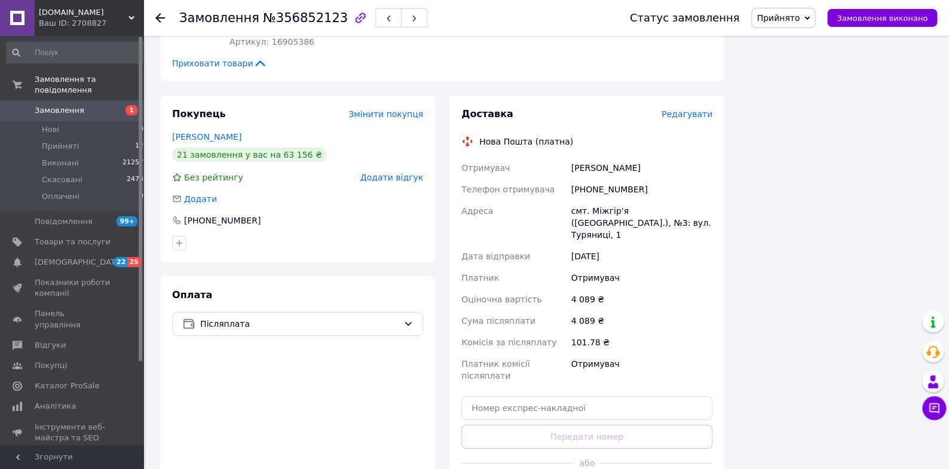
click at [700, 109] on span "Редагувати" at bounding box center [687, 114] width 51 height 10
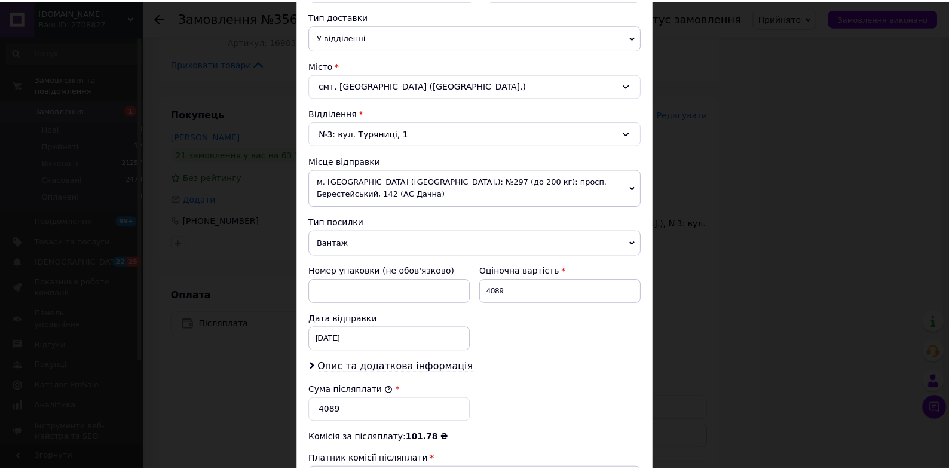
scroll to position [464, 0]
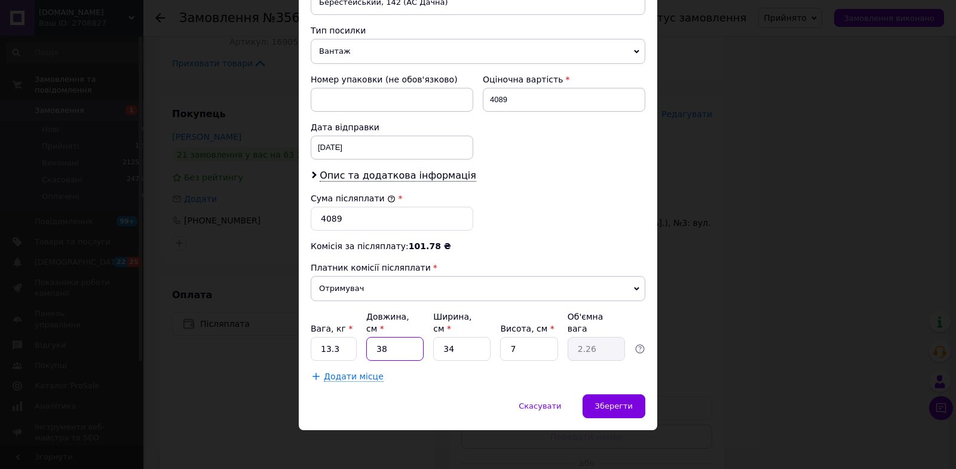
click at [387, 345] on input "38" at bounding box center [394, 349] width 57 height 24
type input "3"
type input "0.18"
type input "5"
type input "0.3"
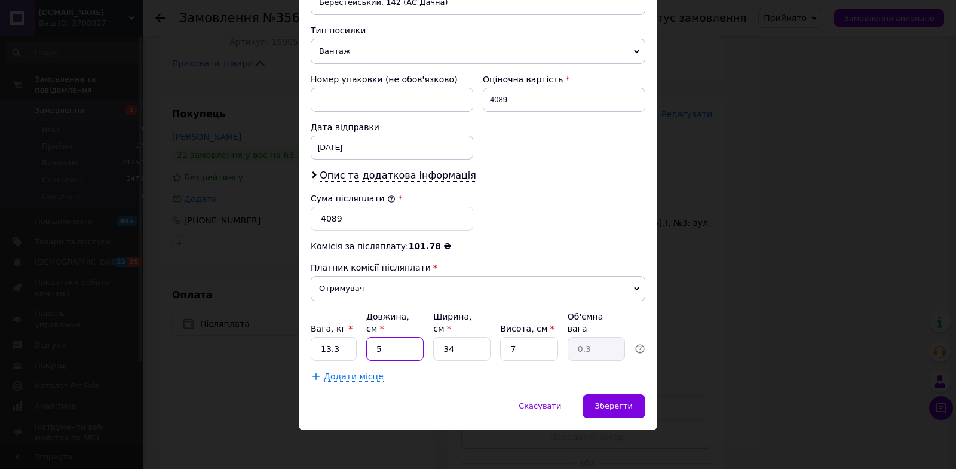
type input "53"
type input "3.15"
type input "53"
click at [458, 351] on input "34" at bounding box center [461, 349] width 57 height 24
type input "3"
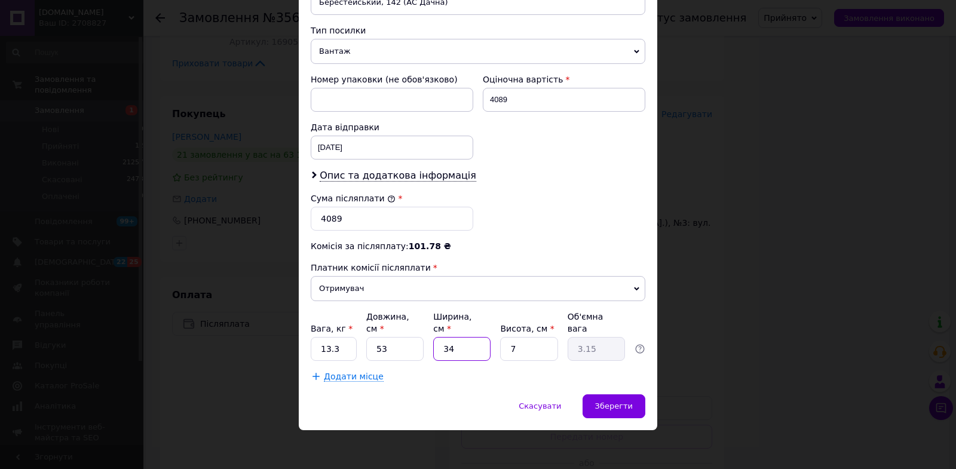
type input "0.28"
type input "2"
type input "0.19"
type input "24"
type input "2.23"
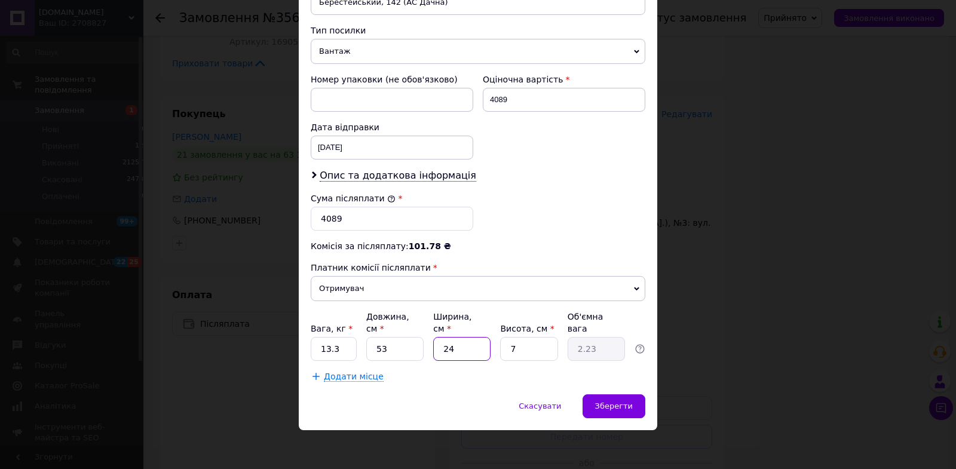
type input "24"
click at [528, 351] on input "7" at bounding box center [528, 349] width 57 height 24
type input "3"
type input "0.95"
type input "35"
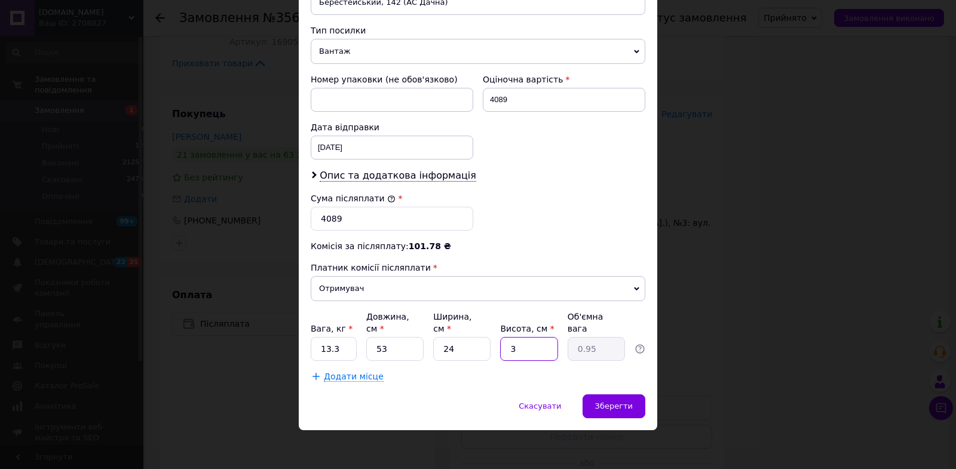
type input "11.13"
type input "35"
click at [337, 344] on input "13.3" at bounding box center [334, 349] width 46 height 24
type input "1"
type input "10"
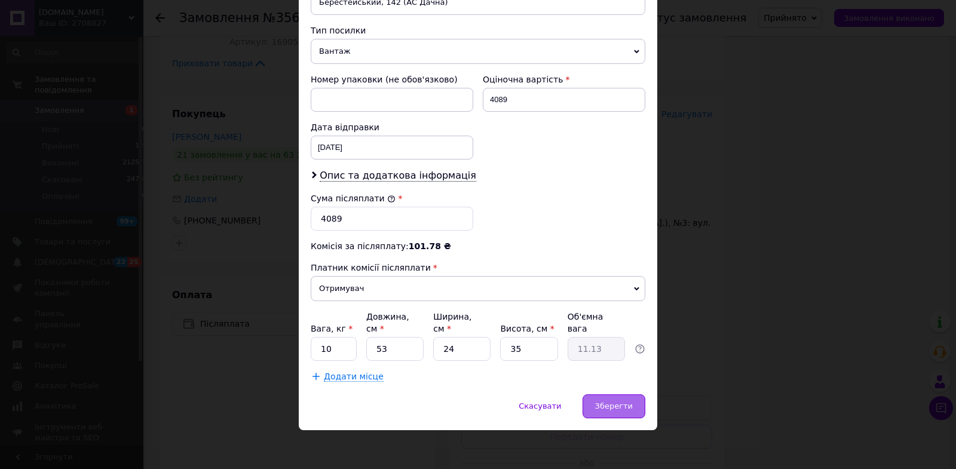
click at [613, 402] on span "Зберегти" at bounding box center [614, 406] width 38 height 9
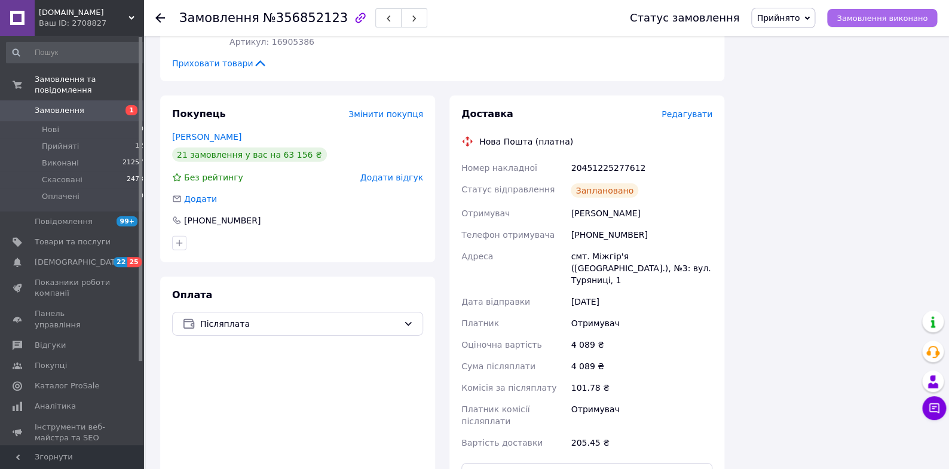
click at [878, 14] on span "Замовлення виконано" at bounding box center [882, 18] width 91 height 9
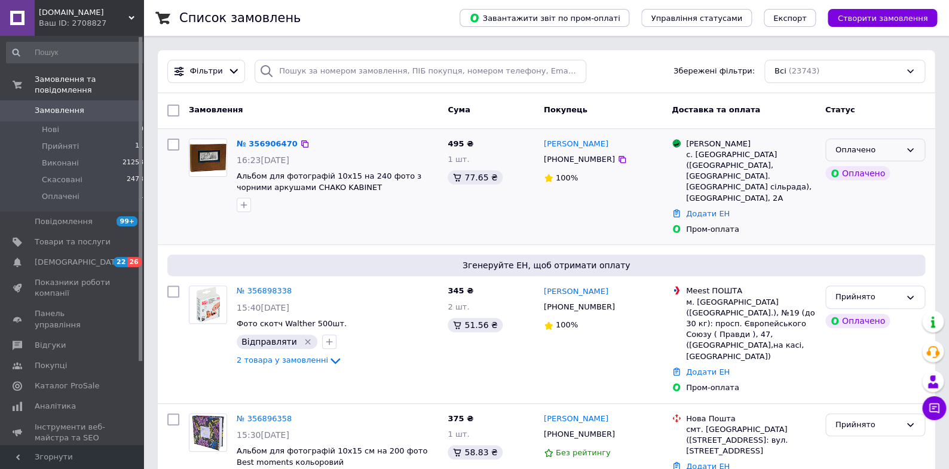
click at [912, 145] on icon at bounding box center [911, 150] width 10 height 10
click at [863, 173] on li "Прийнято" at bounding box center [875, 175] width 99 height 22
click at [863, 173] on div "Оплачено" at bounding box center [857, 173] width 65 height 14
click at [631, 198] on div "[PERSON_NAME] [PHONE_NUMBER] 100%" at bounding box center [603, 187] width 128 height 106
click at [244, 203] on icon "button" at bounding box center [244, 205] width 10 height 10
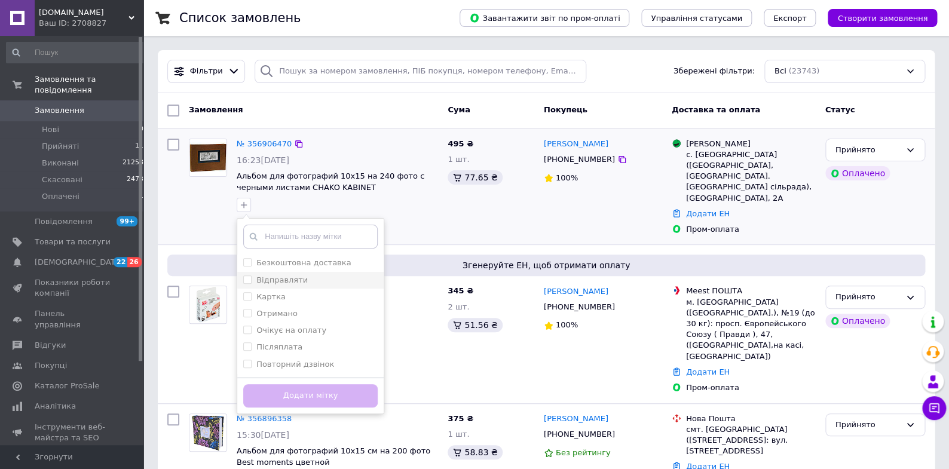
click at [248, 279] on input "Відправляти" at bounding box center [247, 280] width 8 height 8
checkbox input "true"
click at [355, 394] on button "Додати мітку" at bounding box center [310, 395] width 134 height 23
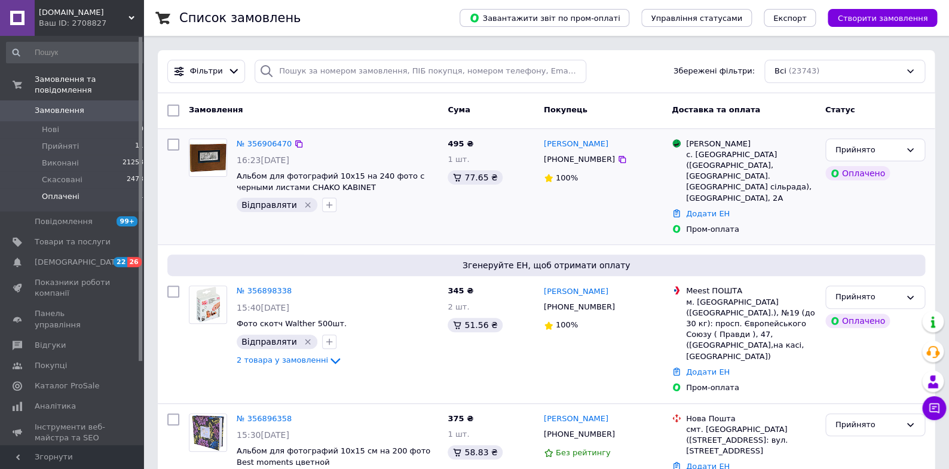
click at [68, 197] on span "Оплачені" at bounding box center [61, 196] width 38 height 11
